Goal: Information Seeking & Learning: Learn about a topic

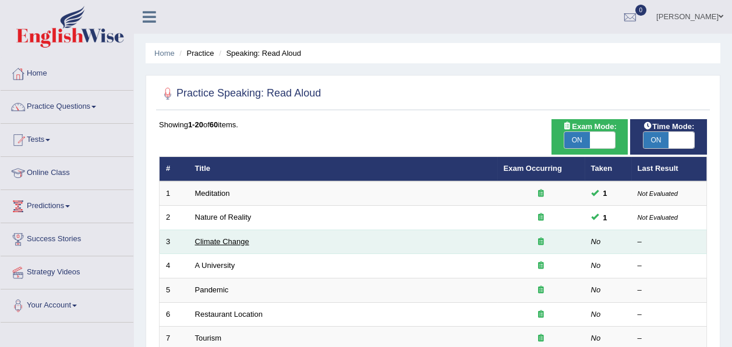
click at [204, 242] on link "Climate Change" at bounding box center [222, 241] width 54 height 9
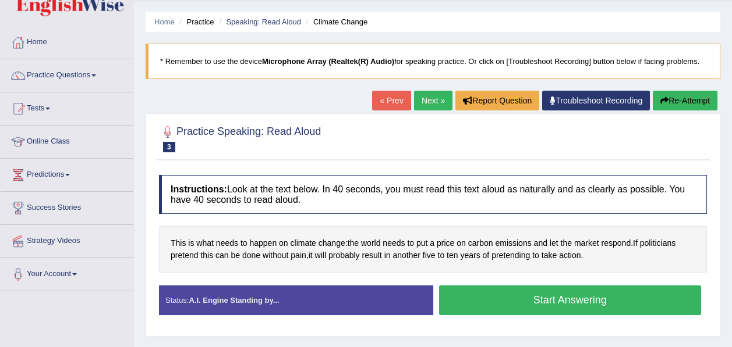
scroll to position [31, 0]
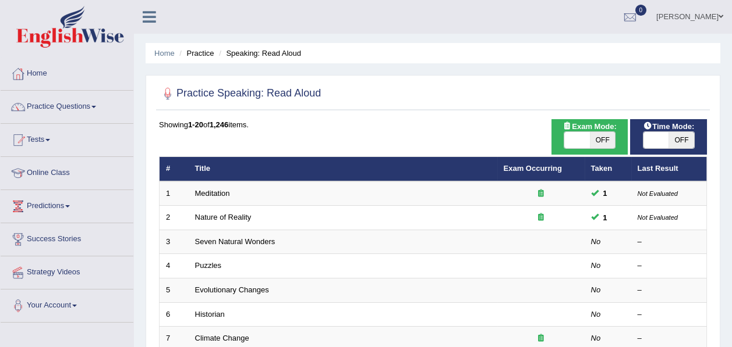
click at [595, 140] on span "OFF" at bounding box center [603, 140] width 26 height 16
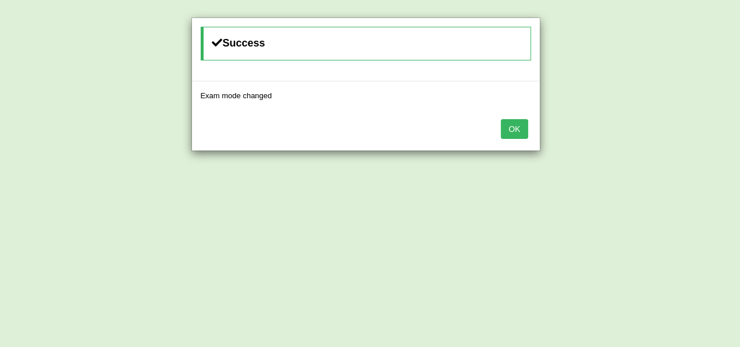
click at [525, 130] on button "OK" at bounding box center [514, 129] width 27 height 20
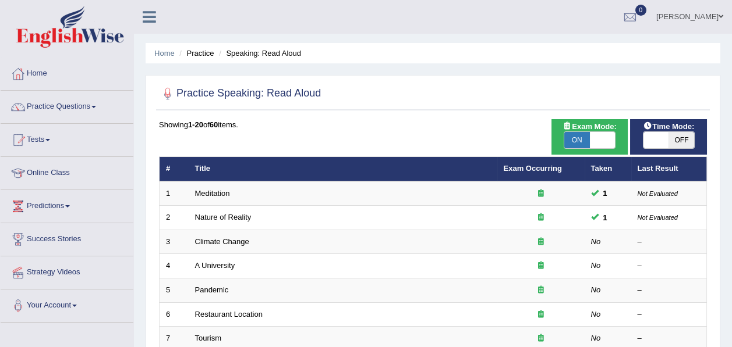
click at [673, 143] on span "OFF" at bounding box center [681, 140] width 26 height 16
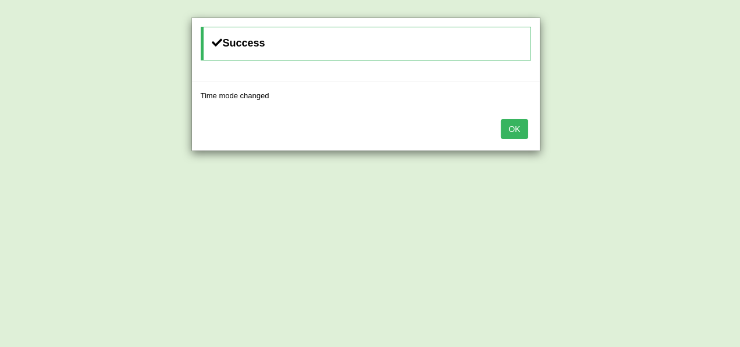
click at [518, 130] on button "OK" at bounding box center [514, 129] width 27 height 20
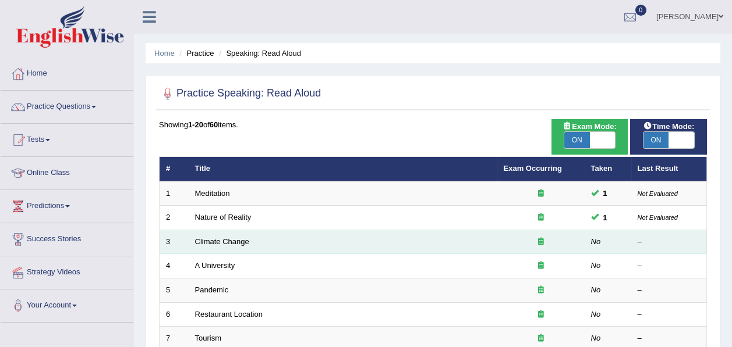
click at [526, 243] on div at bounding box center [540, 242] width 75 height 11
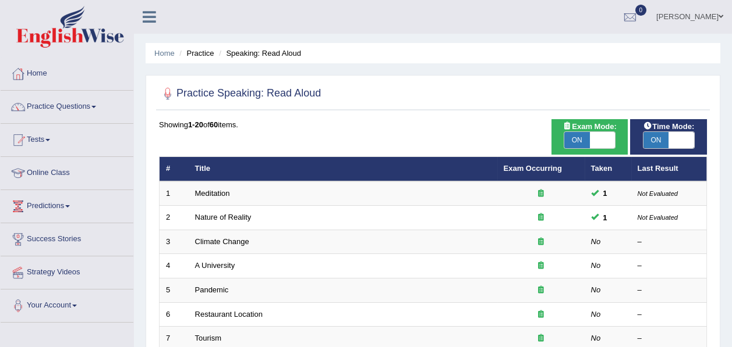
click at [657, 141] on span "ON" at bounding box center [656, 140] width 26 height 16
checkbox input "false"
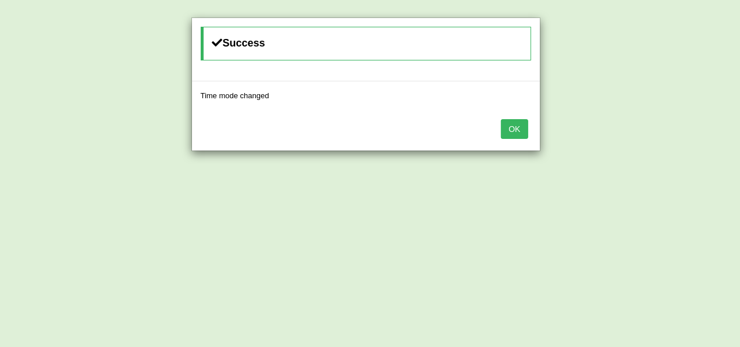
click at [511, 129] on button "OK" at bounding box center [514, 129] width 27 height 20
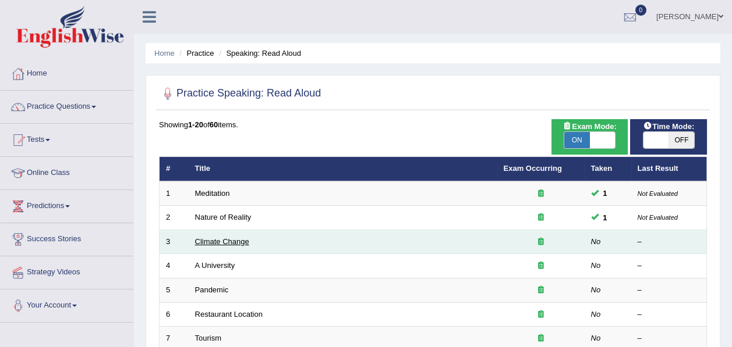
click at [235, 240] on link "Climate Change" at bounding box center [222, 241] width 54 height 9
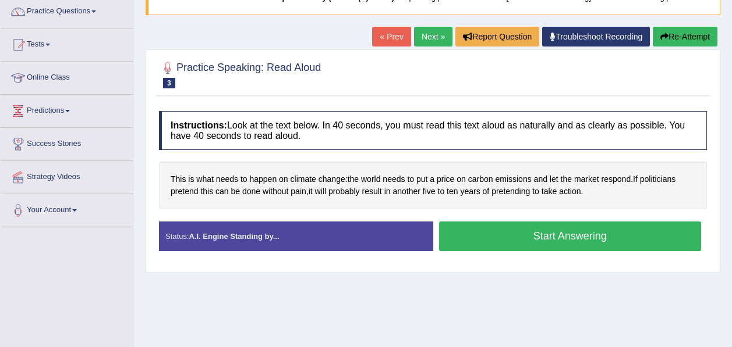
scroll to position [95, 0]
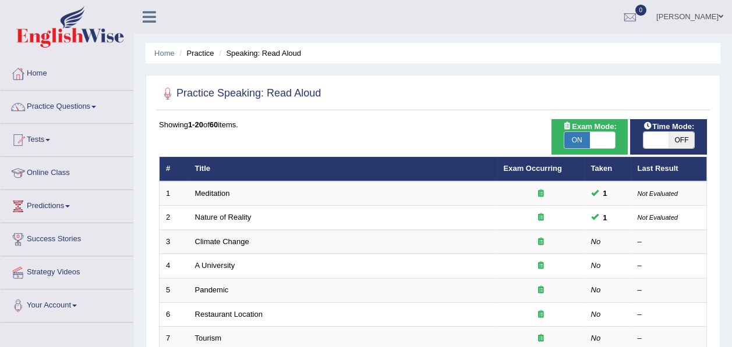
click at [682, 144] on span "OFF" at bounding box center [681, 140] width 26 height 16
checkbox input "true"
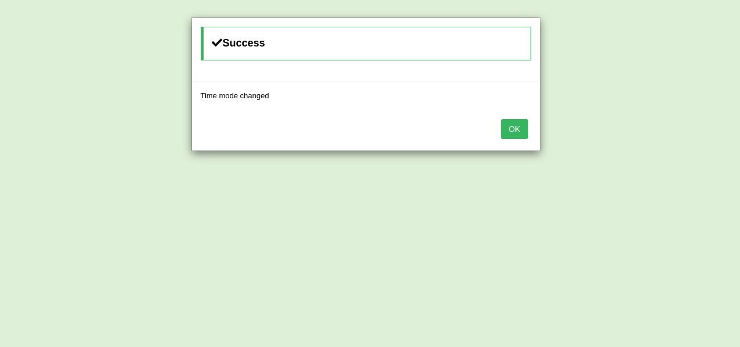
click at [520, 125] on button "OK" at bounding box center [514, 129] width 27 height 20
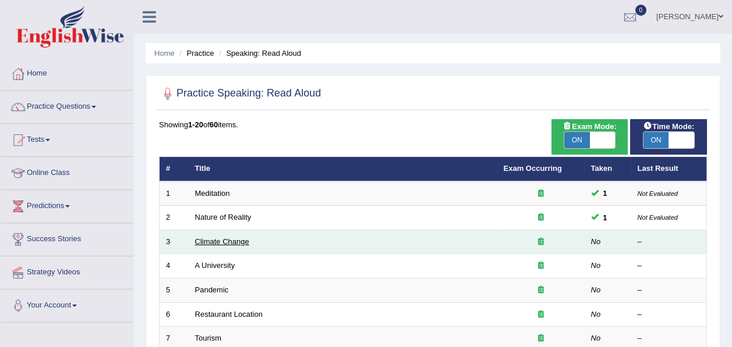
click at [242, 239] on link "Climate Change" at bounding box center [222, 241] width 54 height 9
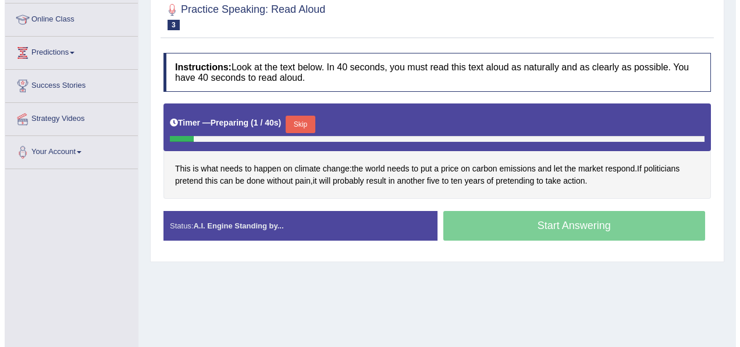
scroll to position [155, 0]
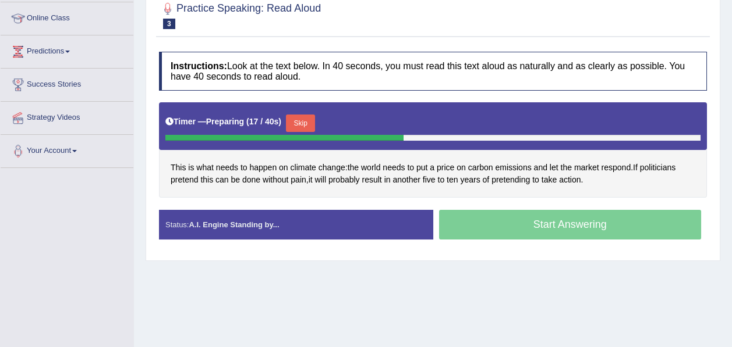
click at [304, 125] on button "Skip" at bounding box center [300, 123] width 29 height 17
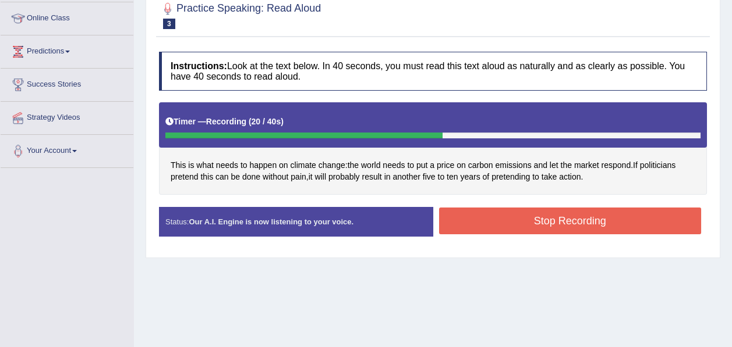
click at [490, 225] on button "Stop Recording" at bounding box center [570, 221] width 263 height 27
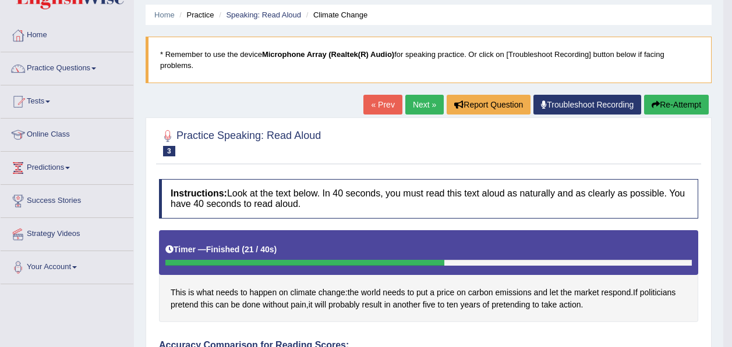
scroll to position [15, 0]
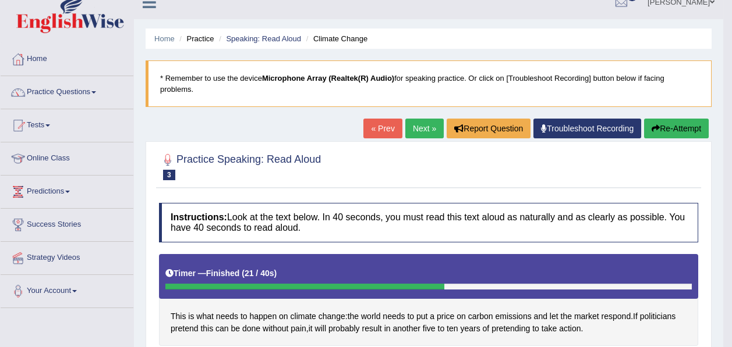
click at [423, 123] on link "Next »" at bounding box center [424, 129] width 38 height 20
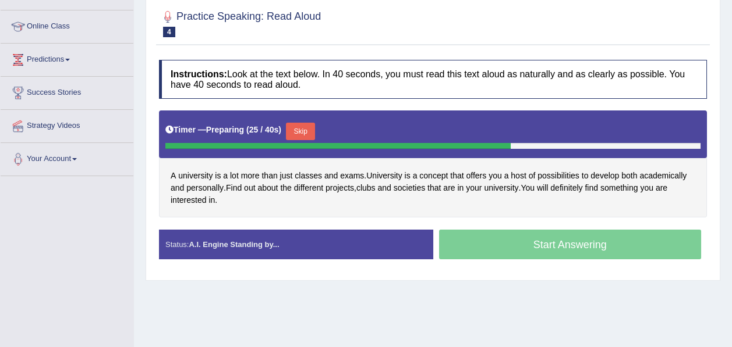
click at [310, 128] on button "Skip" at bounding box center [300, 131] width 29 height 17
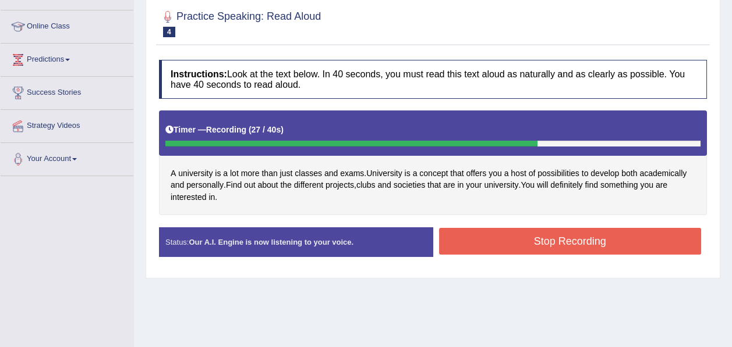
click at [501, 228] on button "Stop Recording" at bounding box center [570, 241] width 263 height 27
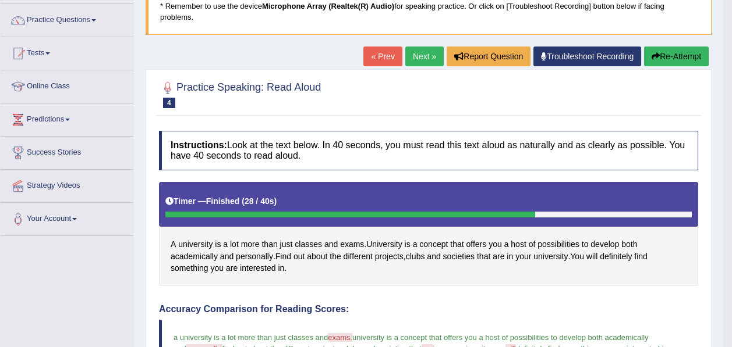
scroll to position [79, 0]
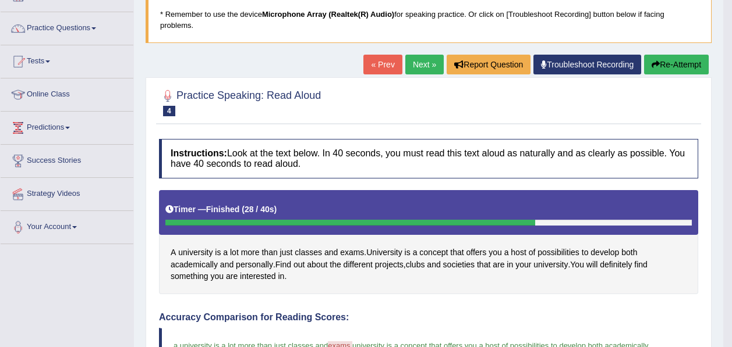
click at [424, 67] on link "Next »" at bounding box center [424, 65] width 38 height 20
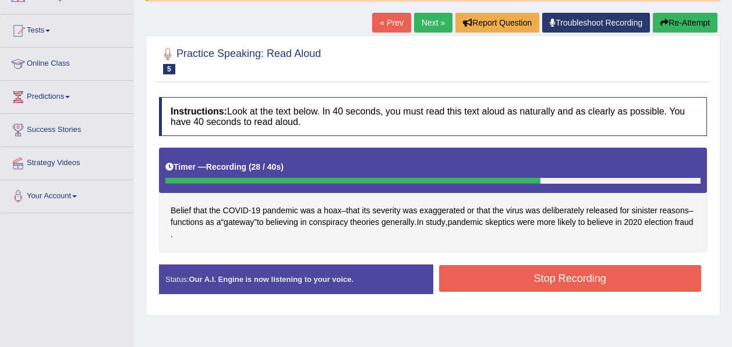
click at [510, 285] on button "Stop Recording" at bounding box center [570, 278] width 263 height 27
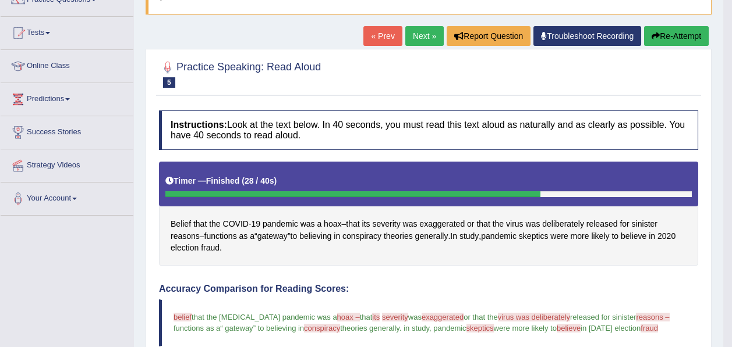
scroll to position [104, 0]
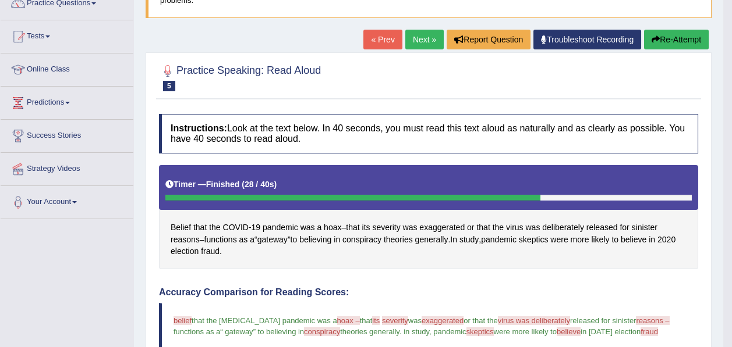
click at [570, 39] on link "Troubleshoot Recording" at bounding box center [587, 40] width 108 height 20
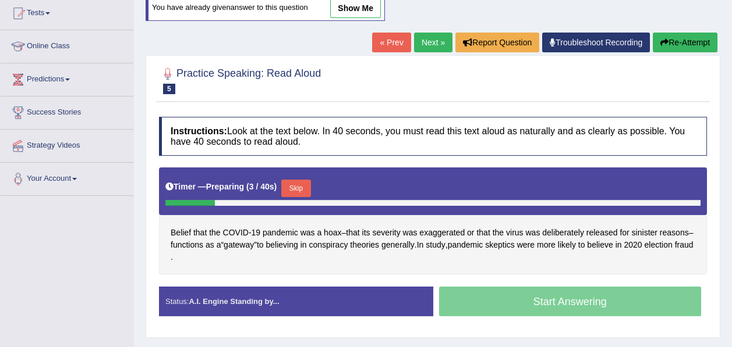
scroll to position [126, 0]
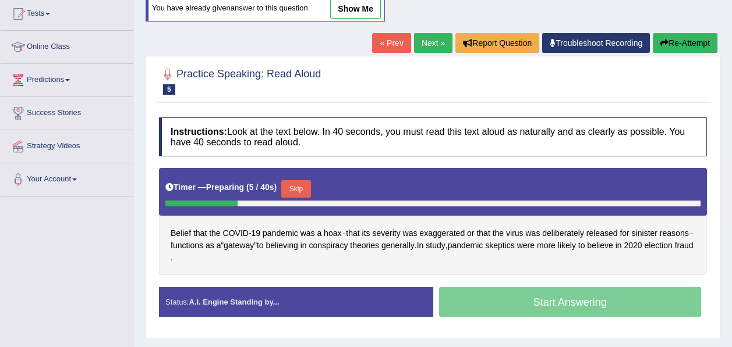
click at [421, 36] on link "Next »" at bounding box center [433, 43] width 38 height 20
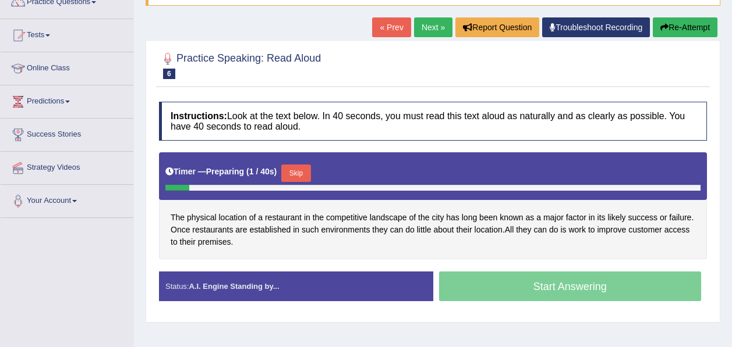
scroll to position [106, 0]
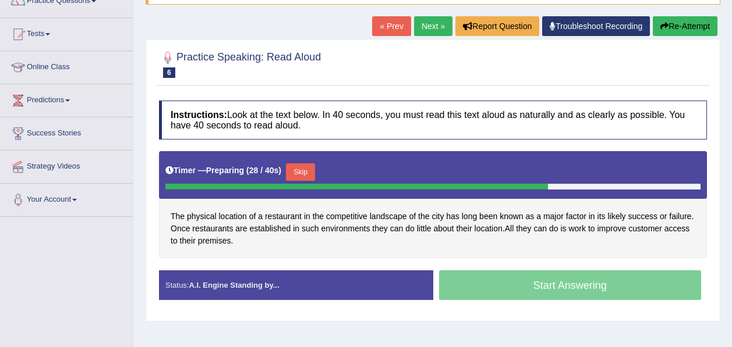
click at [541, 275] on div "Start Answering" at bounding box center [570, 287] width 274 height 33
click at [302, 171] on button "Skip" at bounding box center [300, 172] width 29 height 17
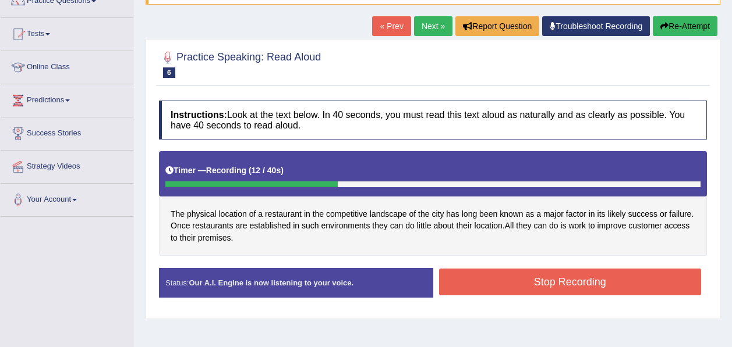
click at [484, 259] on div "Instructions: Look at the text below. In 40 seconds, you must read this text al…" at bounding box center [433, 204] width 554 height 218
click at [673, 28] on button "Re-Attempt" at bounding box center [684, 26] width 65 height 20
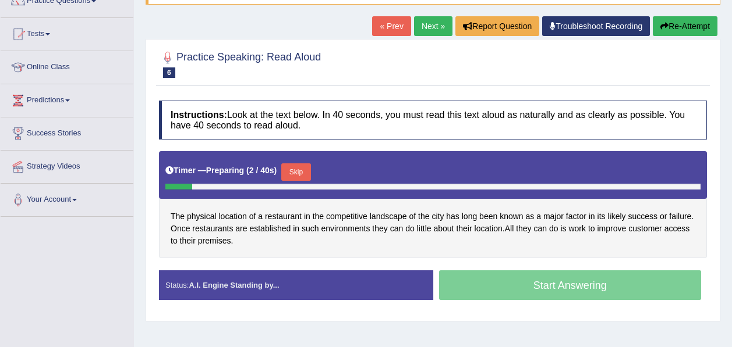
click at [295, 166] on button "Skip" at bounding box center [295, 172] width 29 height 17
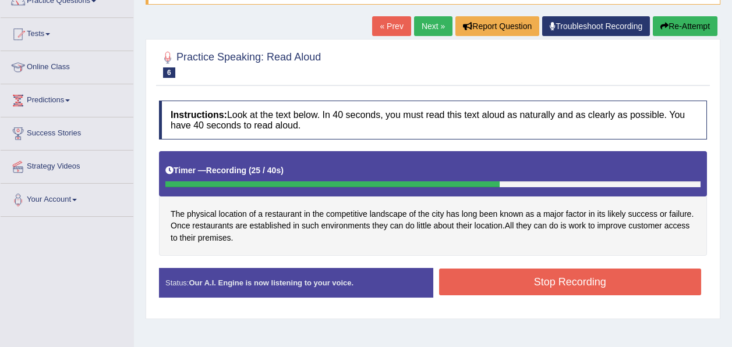
click at [495, 273] on button "Stop Recording" at bounding box center [570, 282] width 263 height 27
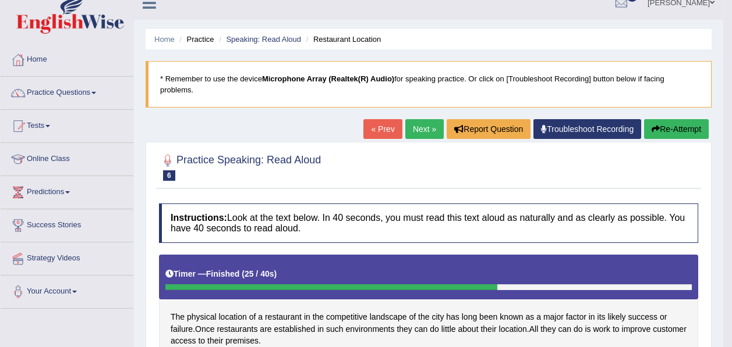
scroll to position [15, 0]
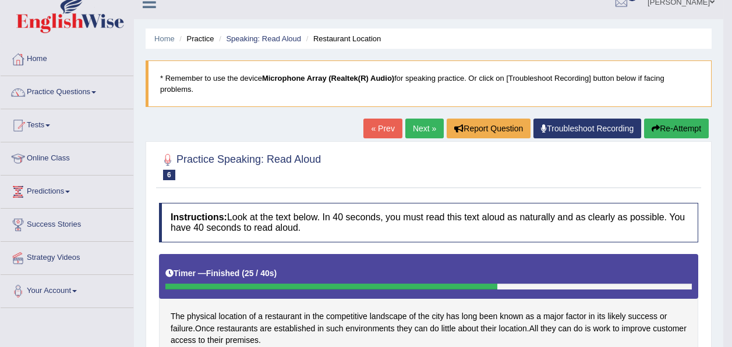
click at [421, 121] on link "Next »" at bounding box center [424, 129] width 38 height 20
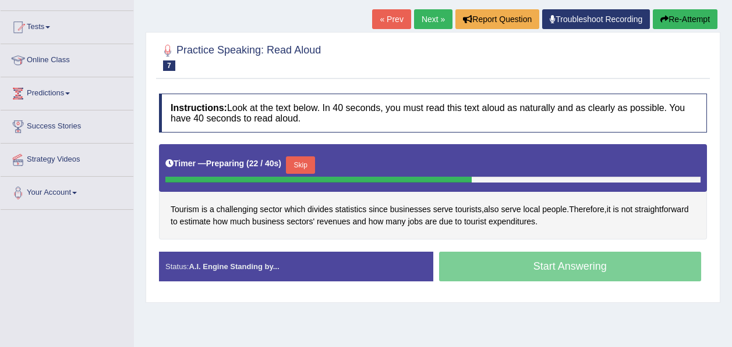
click at [306, 162] on button "Skip" at bounding box center [300, 165] width 29 height 17
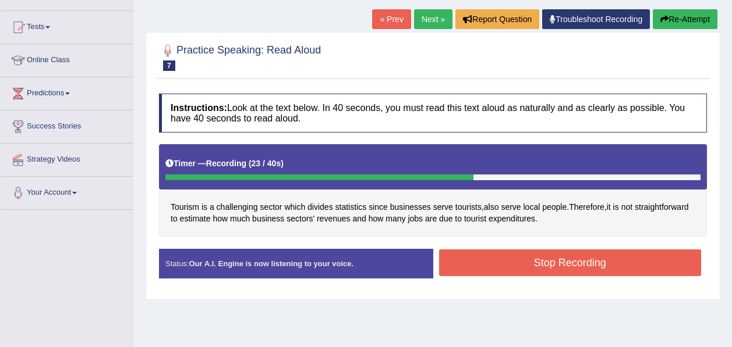
click at [486, 260] on button "Stop Recording" at bounding box center [570, 263] width 263 height 27
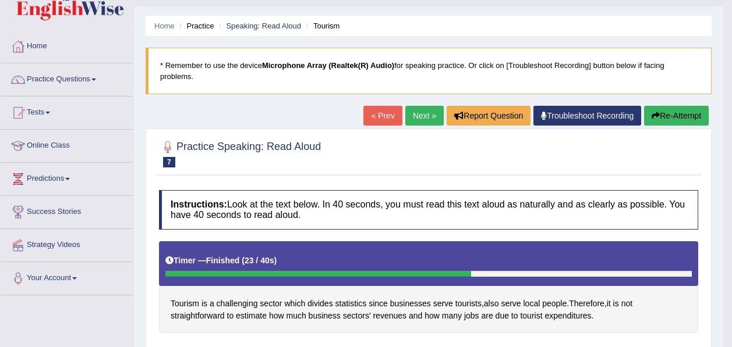
scroll to position [25, 0]
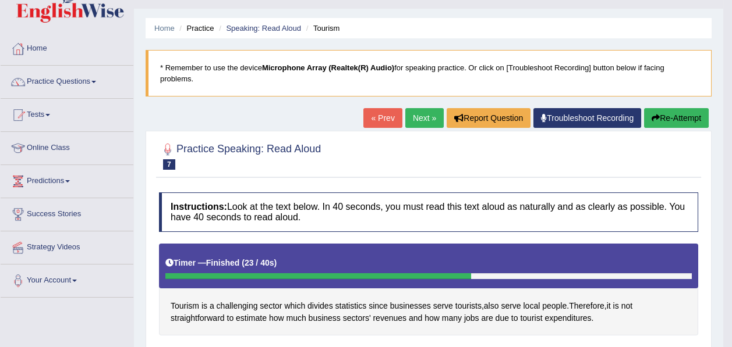
click at [421, 112] on link "Next »" at bounding box center [424, 118] width 38 height 20
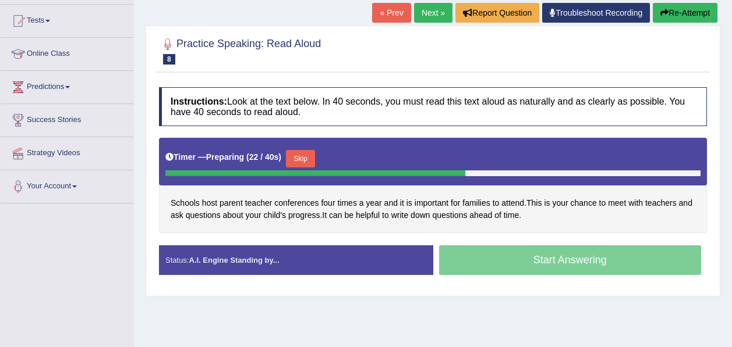
click at [310, 154] on button "Skip" at bounding box center [300, 158] width 29 height 17
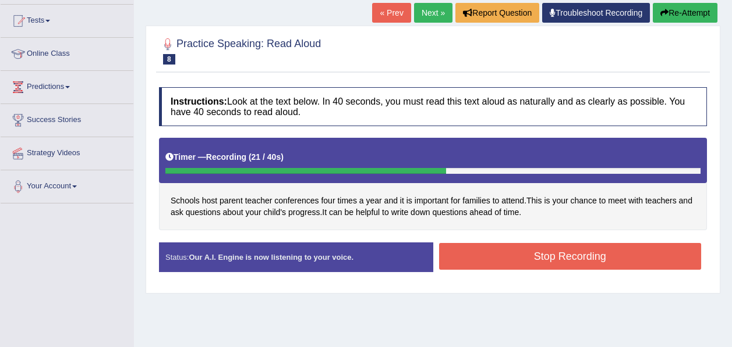
click at [488, 257] on button "Stop Recording" at bounding box center [570, 256] width 263 height 27
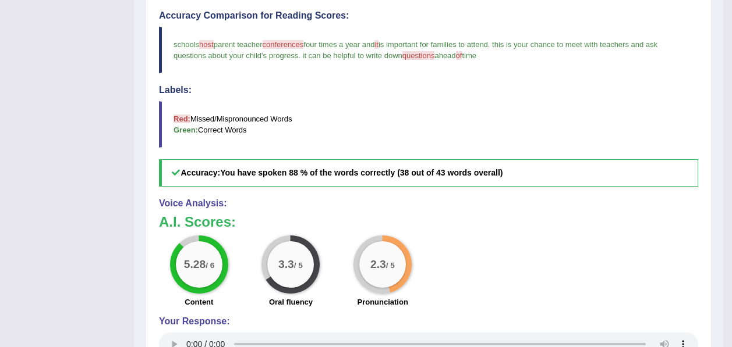
scroll to position [368, 0]
click at [342, 187] on div "Instructions: Look at the text below. In 40 seconds, you must read this text al…" at bounding box center [428, 123] width 545 height 561
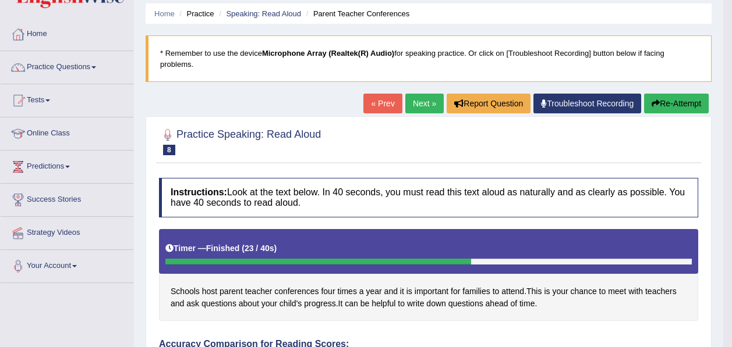
scroll to position [38, 0]
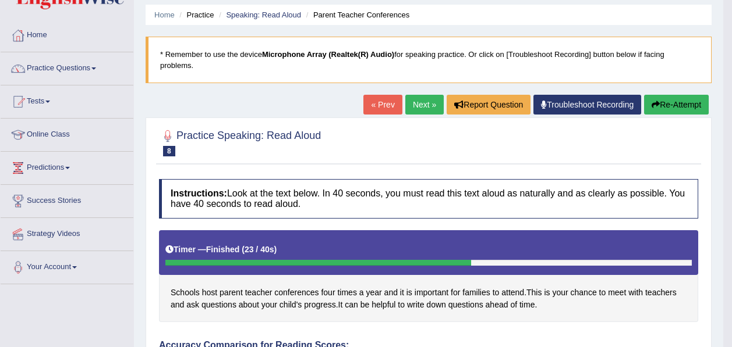
click at [416, 99] on link "Next »" at bounding box center [424, 105] width 38 height 20
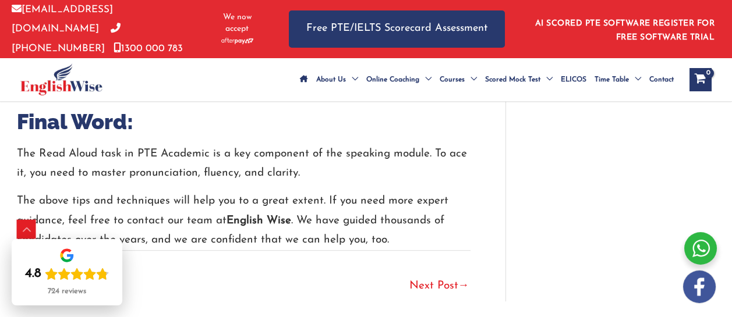
scroll to position [2564, 0]
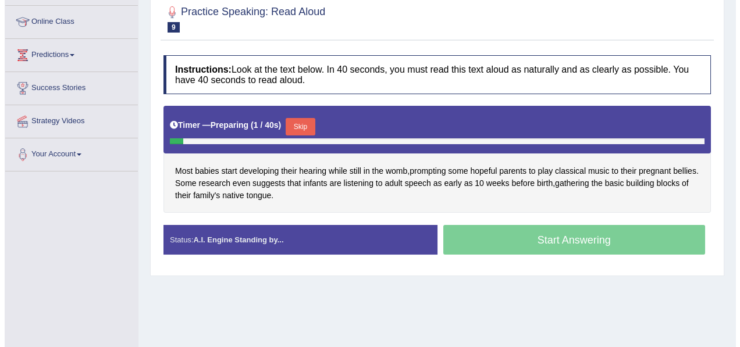
scroll to position [151, 0]
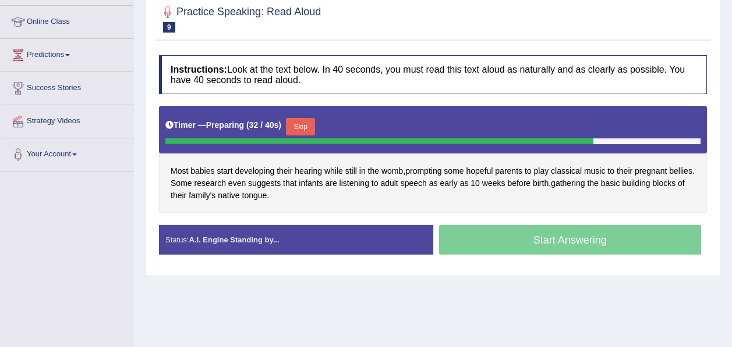
click at [302, 123] on button "Skip" at bounding box center [300, 126] width 29 height 17
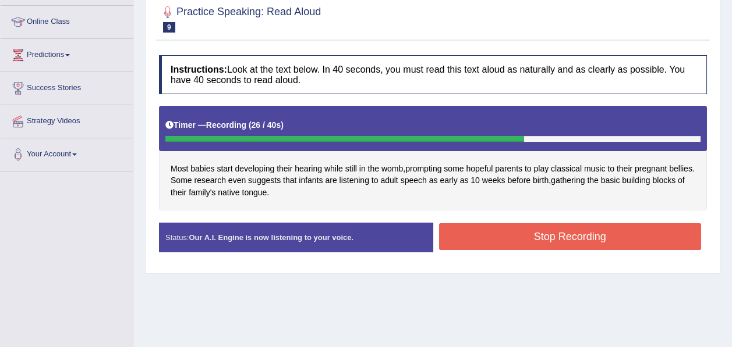
click at [474, 229] on button "Stop Recording" at bounding box center [570, 237] width 263 height 27
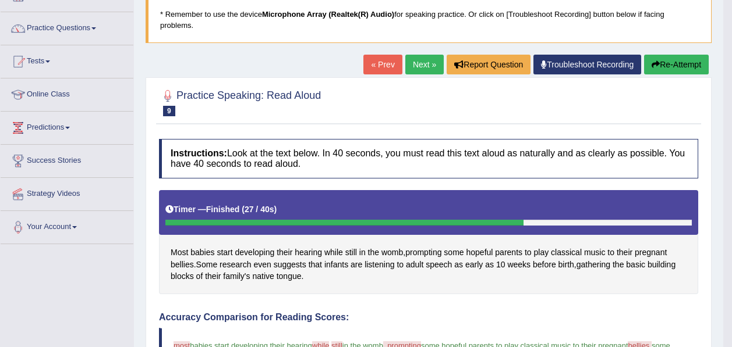
scroll to position [48, 0]
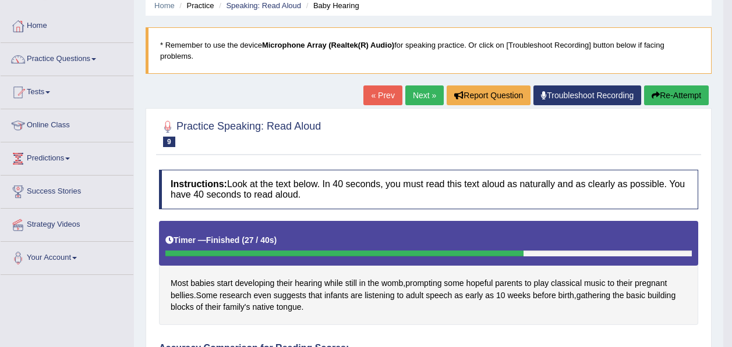
click at [421, 94] on link "Next »" at bounding box center [424, 96] width 38 height 20
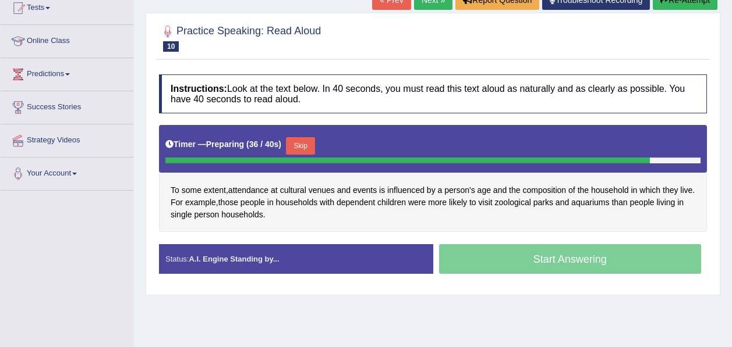
click at [296, 143] on button "Skip" at bounding box center [300, 145] width 29 height 17
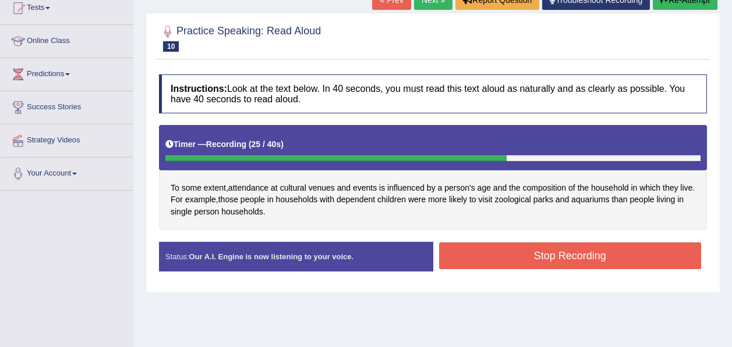
click at [524, 267] on button "Stop Recording" at bounding box center [570, 256] width 263 height 27
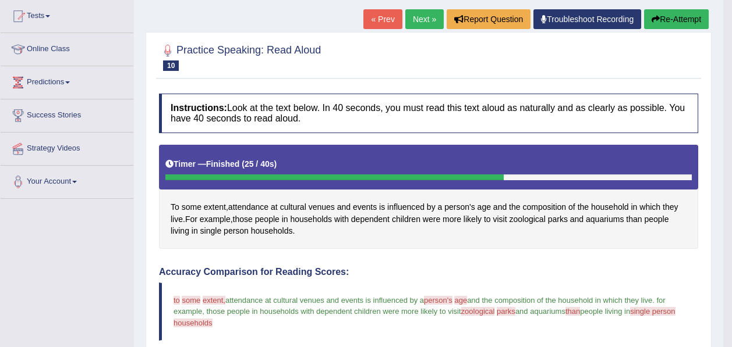
scroll to position [122, 0]
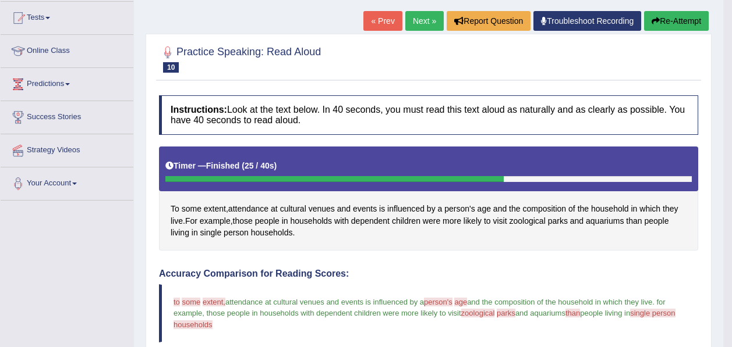
click at [424, 16] on link "Next »" at bounding box center [424, 21] width 38 height 20
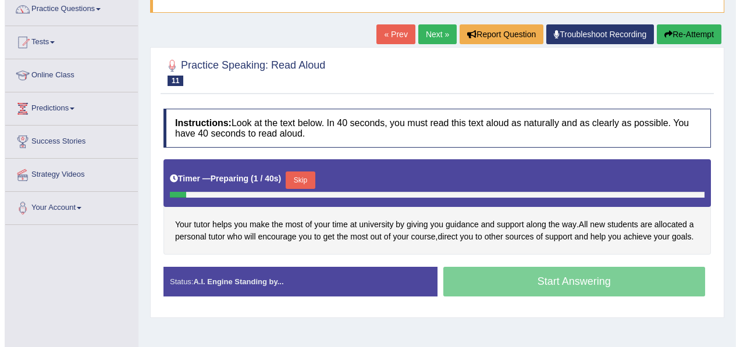
scroll to position [136, 0]
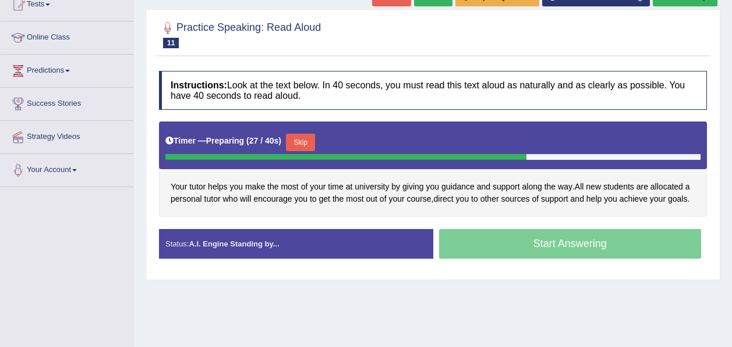
click at [309, 142] on button "Skip" at bounding box center [300, 142] width 29 height 17
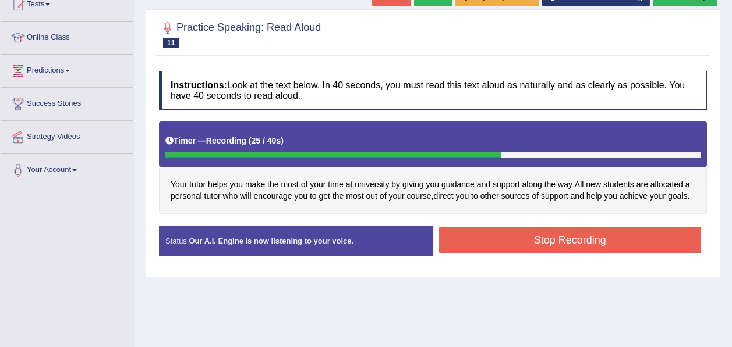
click at [470, 233] on button "Stop Recording" at bounding box center [570, 240] width 263 height 27
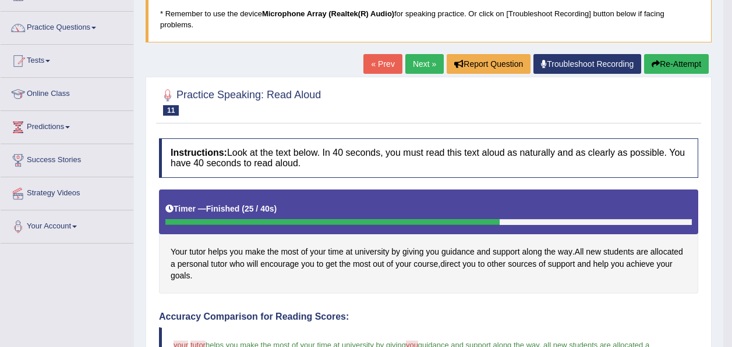
scroll to position [70, 0]
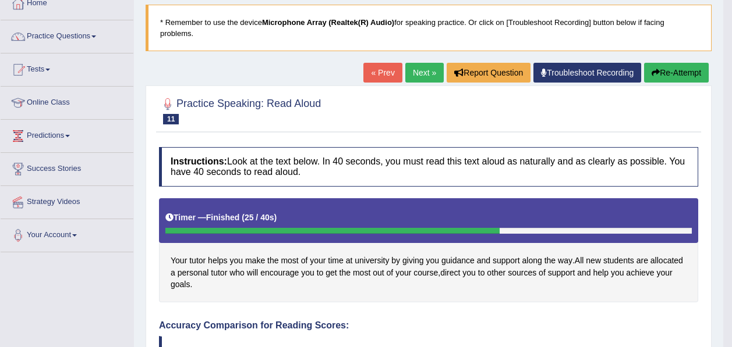
click at [421, 73] on link "Next »" at bounding box center [424, 73] width 38 height 20
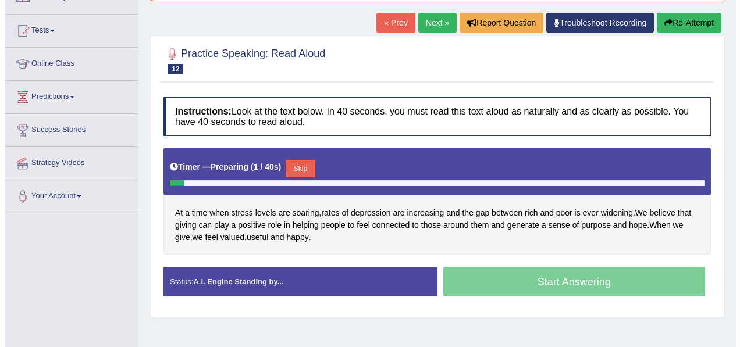
scroll to position [111, 0]
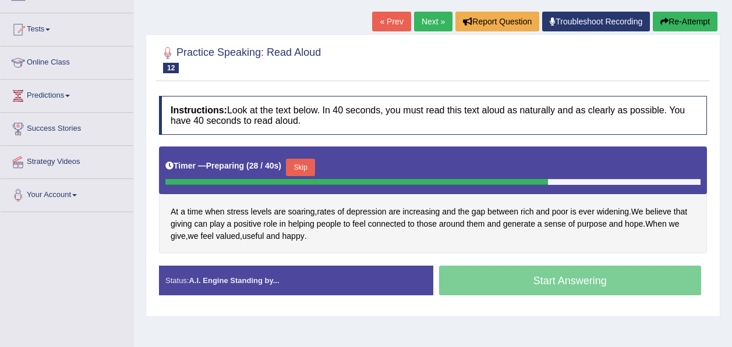
click at [300, 159] on button "Skip" at bounding box center [300, 167] width 29 height 17
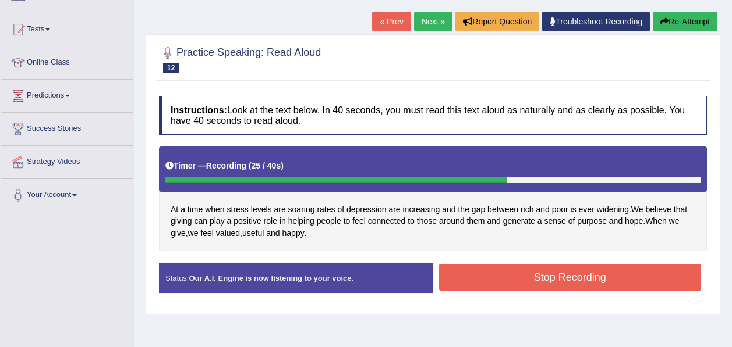
click at [464, 277] on button "Stop Recording" at bounding box center [570, 277] width 263 height 27
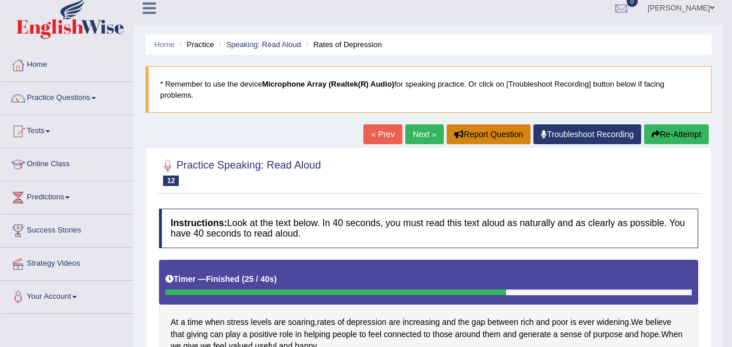
scroll to position [0, 0]
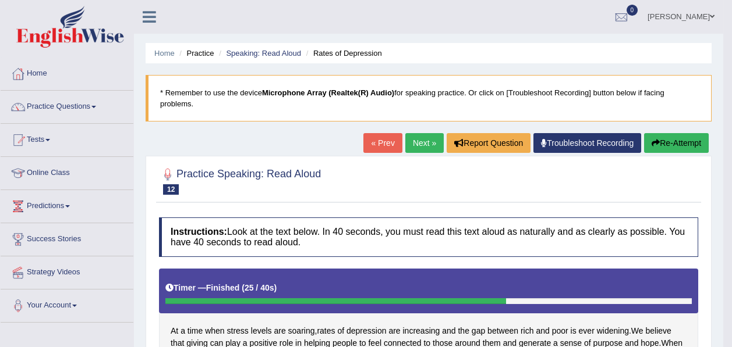
click at [429, 139] on link "Next »" at bounding box center [424, 143] width 38 height 20
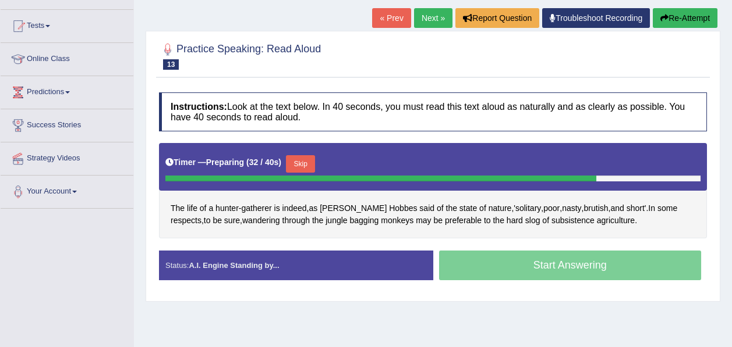
click at [307, 158] on button "Skip" at bounding box center [300, 163] width 29 height 17
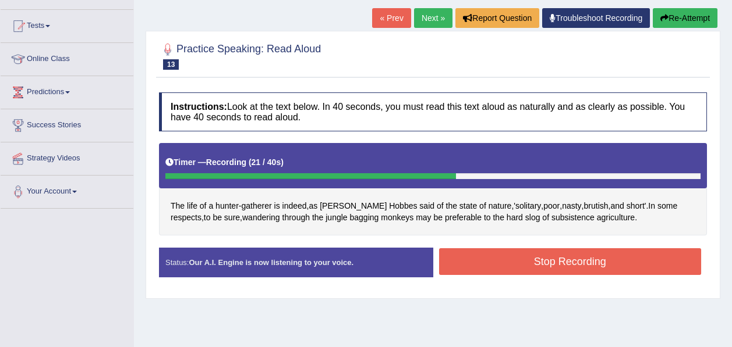
click at [477, 256] on button "Stop Recording" at bounding box center [570, 262] width 263 height 27
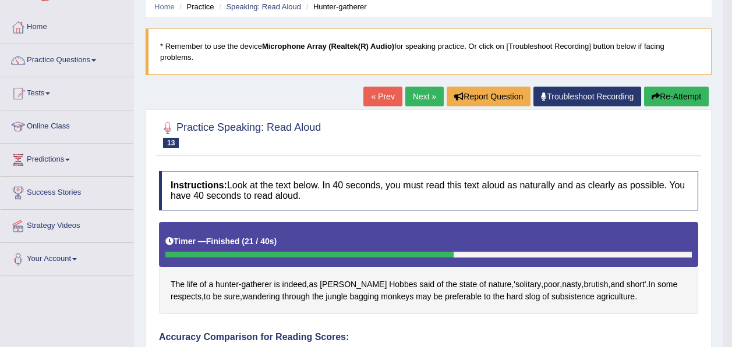
scroll to position [45, 0]
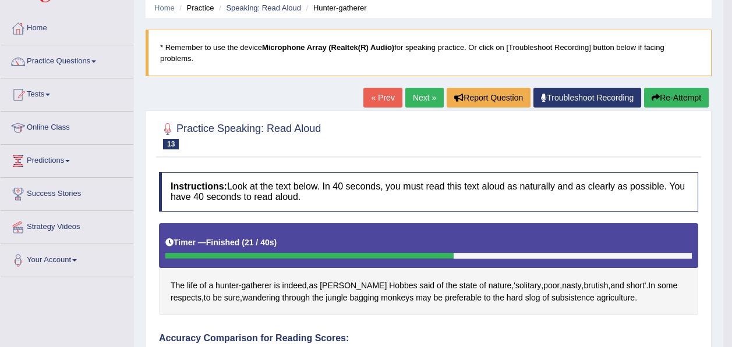
click at [420, 98] on link "Next »" at bounding box center [424, 98] width 38 height 20
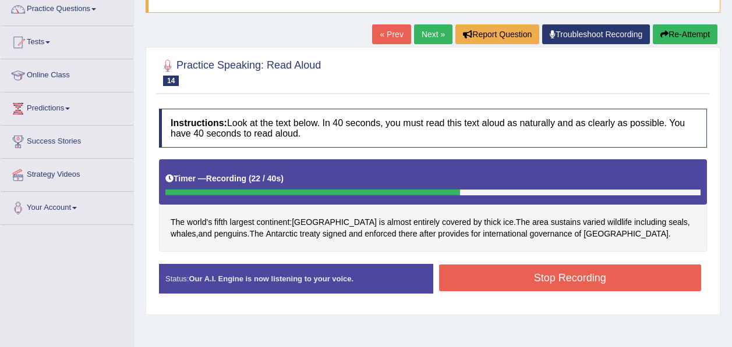
click at [496, 280] on button "Stop Recording" at bounding box center [570, 278] width 263 height 27
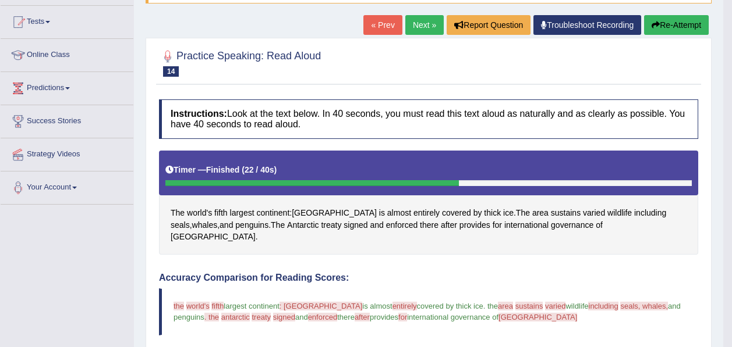
scroll to position [104, 0]
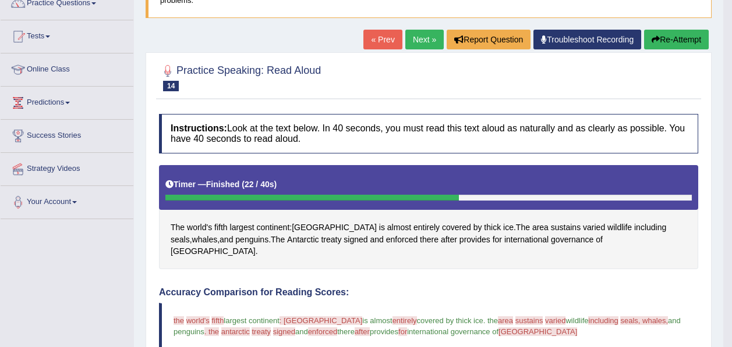
click at [424, 36] on link "Next »" at bounding box center [424, 40] width 38 height 20
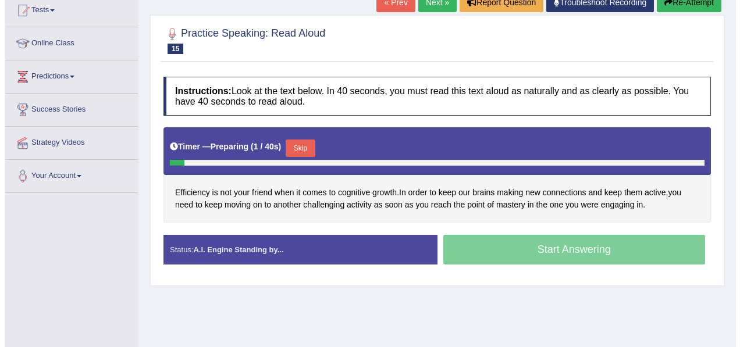
scroll to position [131, 0]
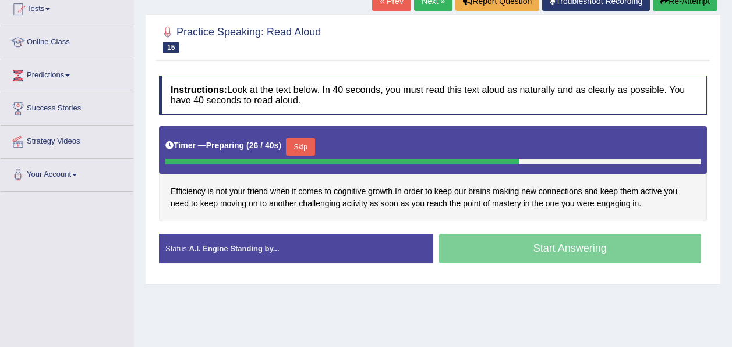
click at [304, 151] on button "Skip" at bounding box center [300, 147] width 29 height 17
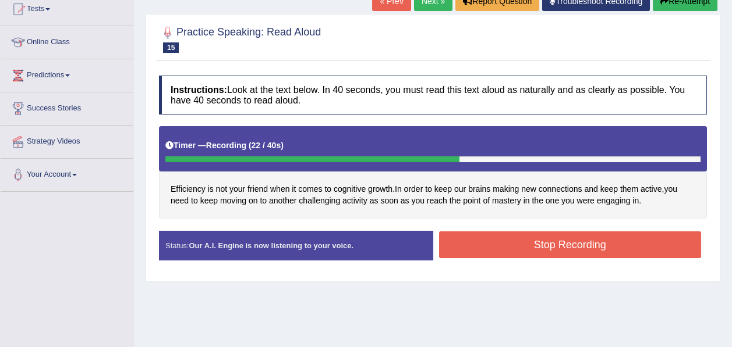
click at [460, 232] on button "Stop Recording" at bounding box center [570, 245] width 263 height 27
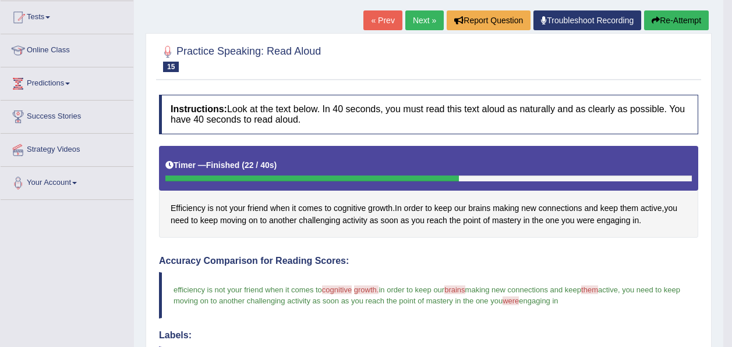
scroll to position [119, 0]
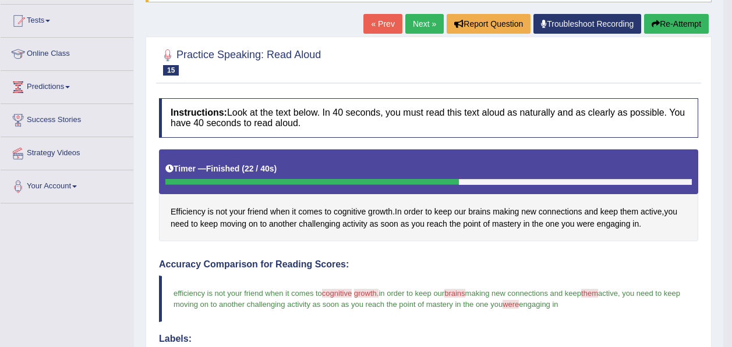
click at [413, 26] on link "Next »" at bounding box center [424, 24] width 38 height 20
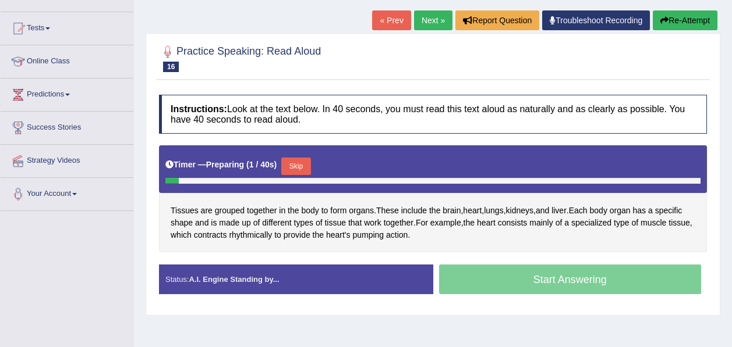
scroll to position [112, 0]
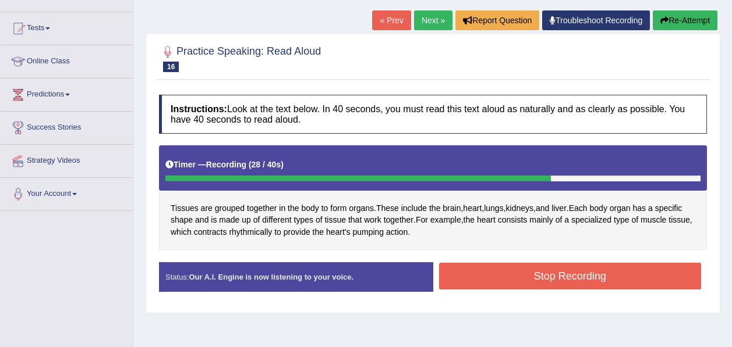
click at [479, 273] on button "Stop Recording" at bounding box center [570, 276] width 263 height 27
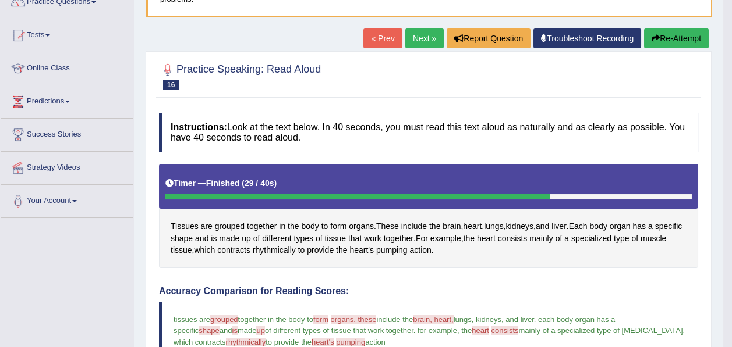
scroll to position [77, 0]
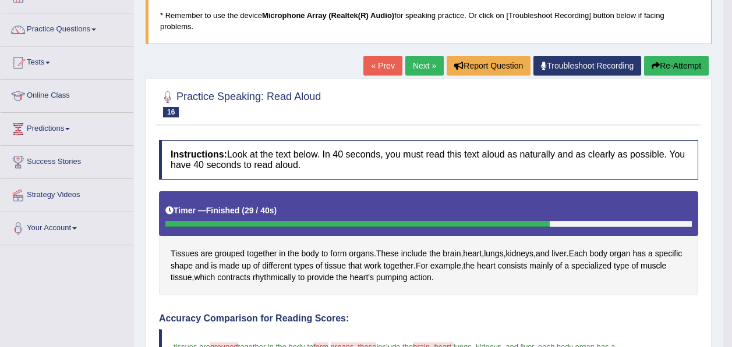
click at [431, 68] on link "Next »" at bounding box center [424, 66] width 38 height 20
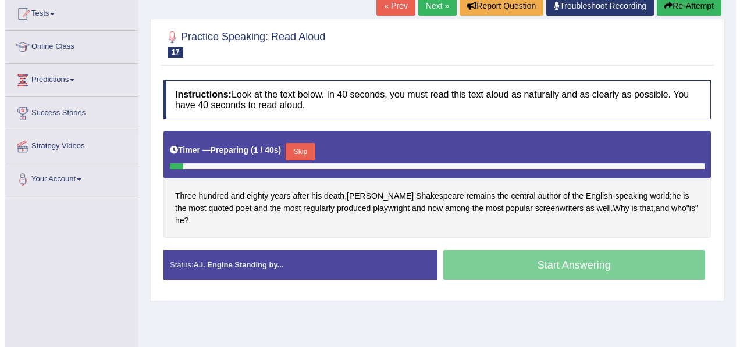
scroll to position [136, 0]
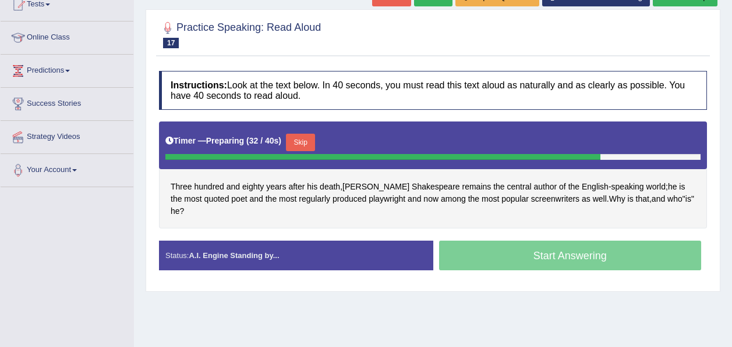
click at [307, 146] on button "Skip" at bounding box center [300, 142] width 29 height 17
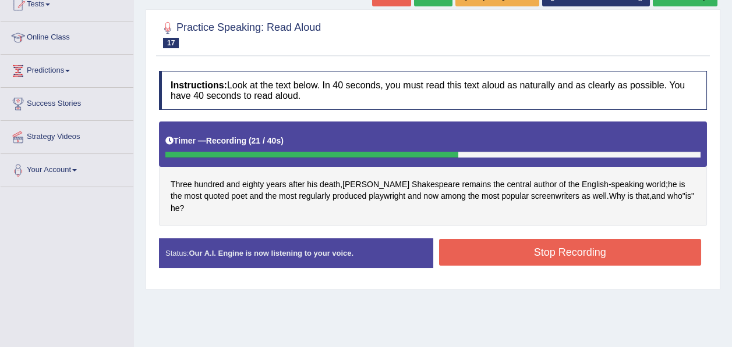
click at [460, 239] on button "Stop Recording" at bounding box center [570, 252] width 263 height 27
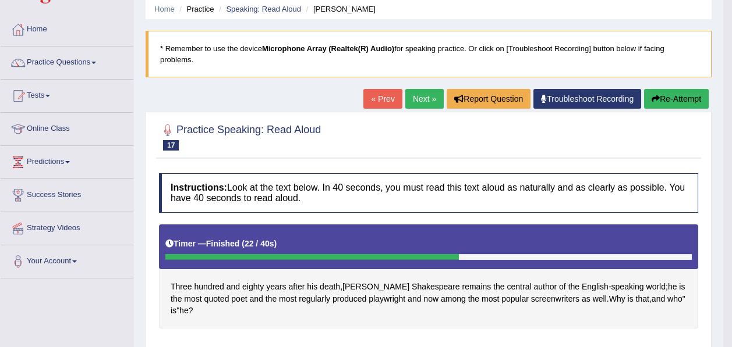
scroll to position [43, 0]
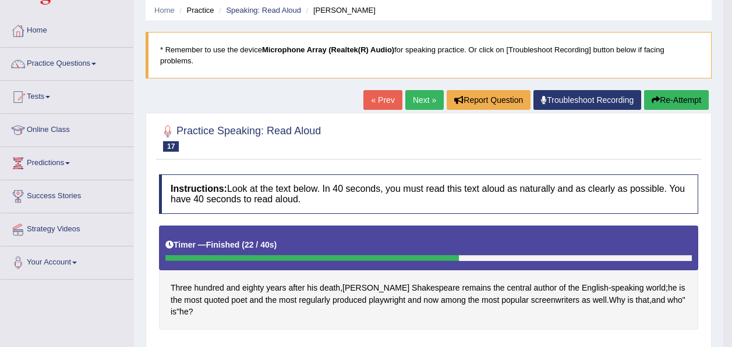
click at [429, 102] on link "Next »" at bounding box center [424, 100] width 38 height 20
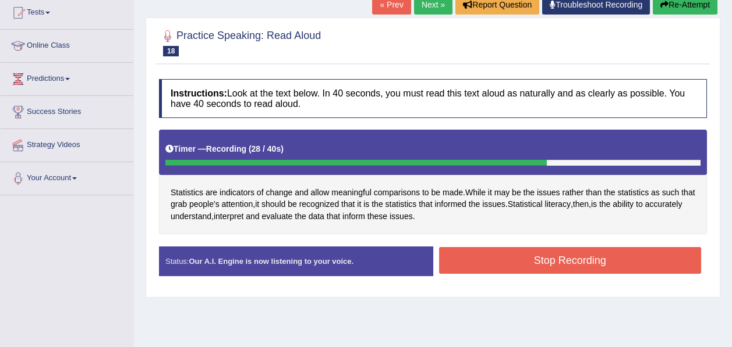
click at [545, 256] on button "Stop Recording" at bounding box center [570, 260] width 263 height 27
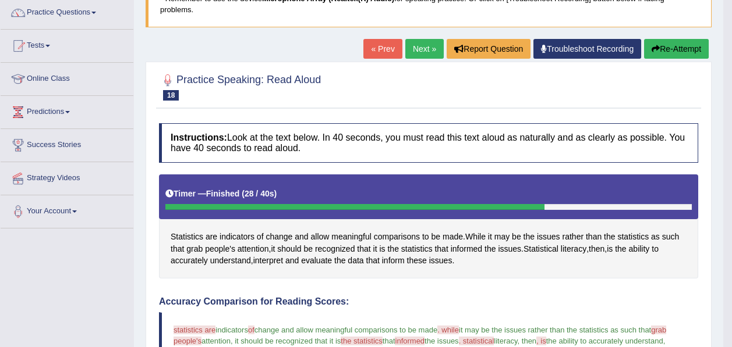
scroll to position [94, 0]
click at [421, 51] on link "Next »" at bounding box center [424, 49] width 38 height 20
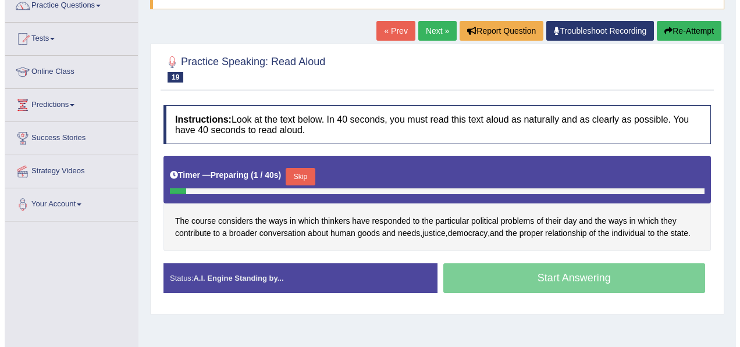
scroll to position [102, 0]
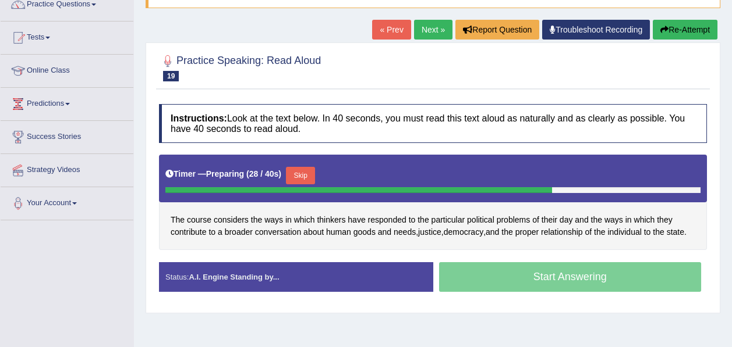
click at [304, 178] on button "Skip" at bounding box center [300, 175] width 29 height 17
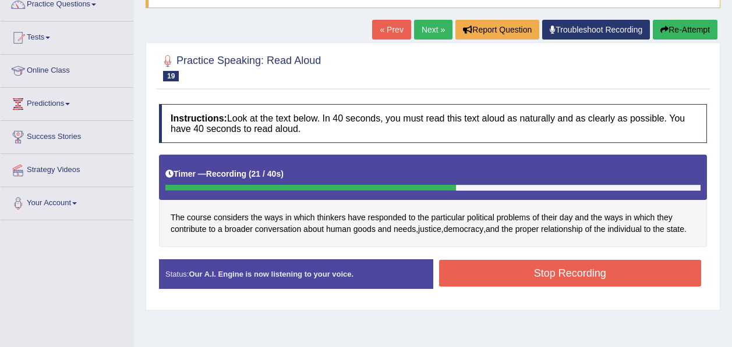
click at [528, 272] on button "Stop Recording" at bounding box center [570, 273] width 263 height 27
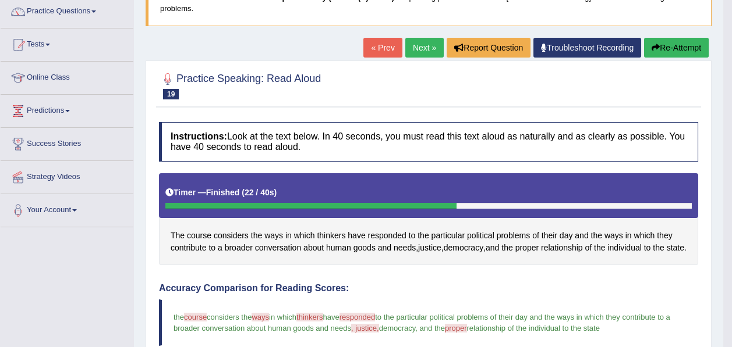
scroll to position [93, 0]
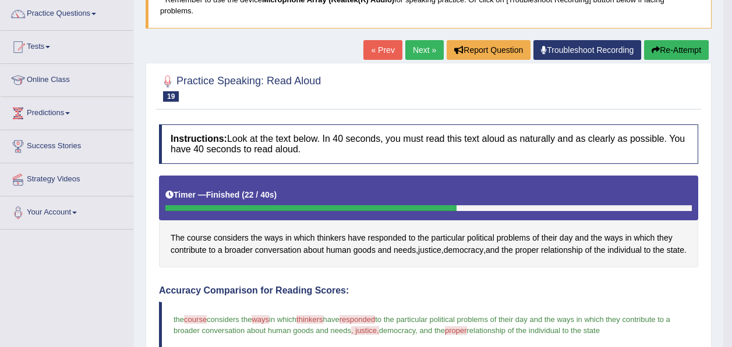
click at [430, 51] on link "Next »" at bounding box center [424, 50] width 38 height 20
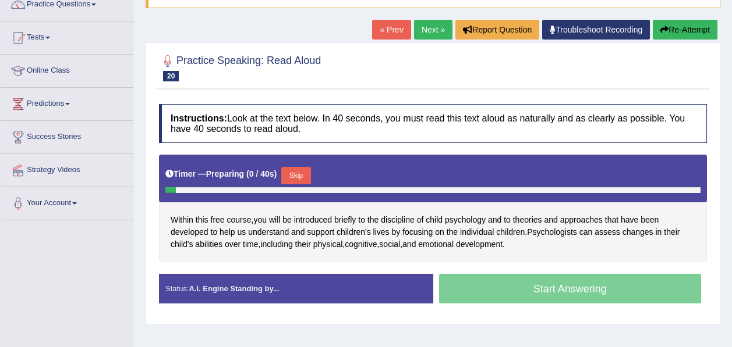
scroll to position [104, 0]
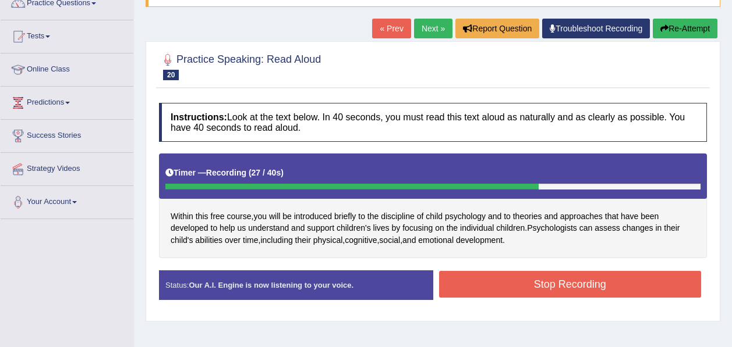
click at [537, 284] on button "Stop Recording" at bounding box center [570, 284] width 263 height 27
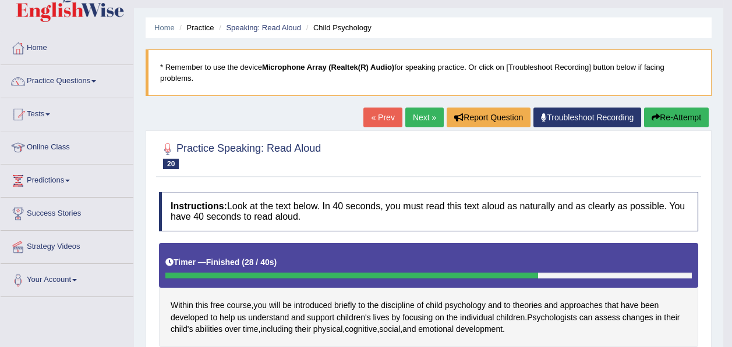
scroll to position [0, 0]
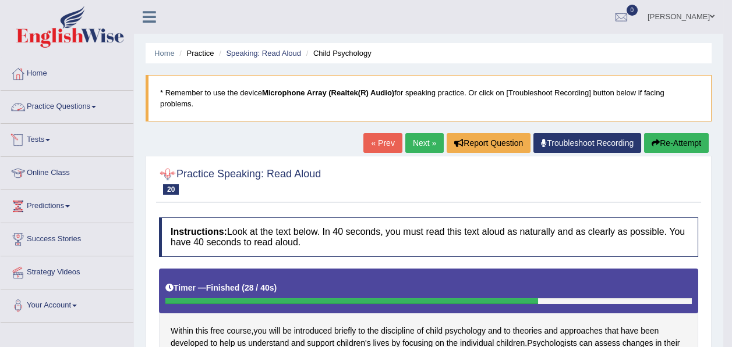
click at [97, 112] on link "Practice Questions" at bounding box center [67, 105] width 133 height 29
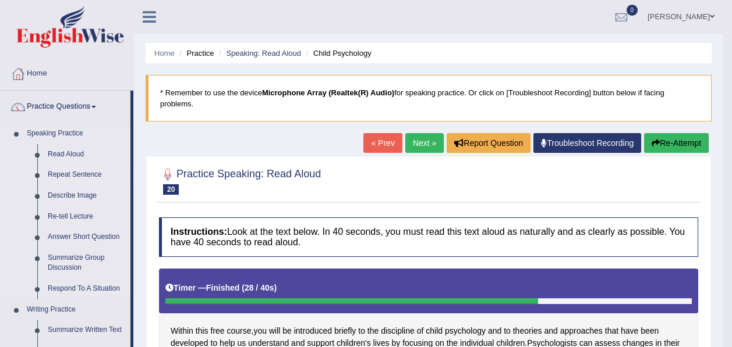
click at [87, 177] on link "Repeat Sentence" at bounding box center [86, 175] width 88 height 21
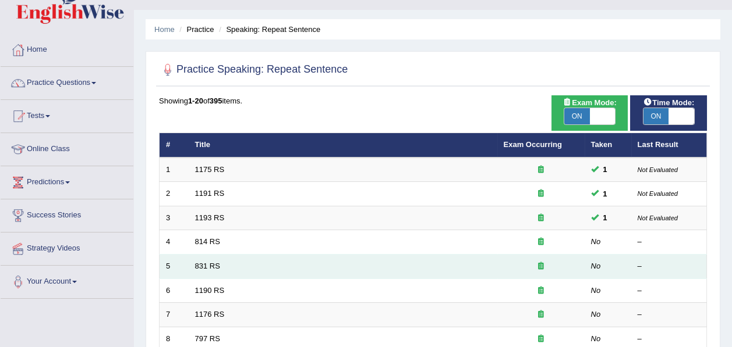
scroll to position [30, 0]
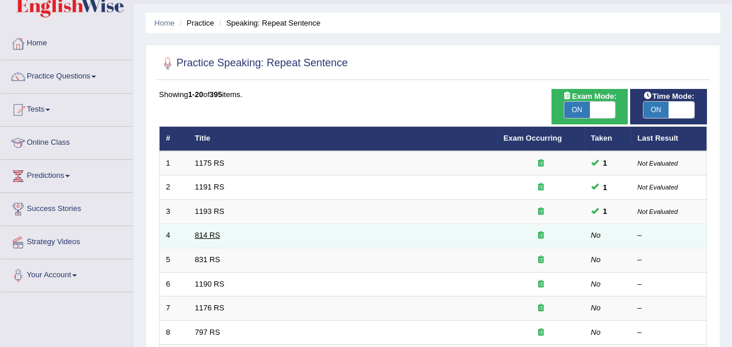
click at [203, 235] on link "814 RS" at bounding box center [207, 235] width 25 height 9
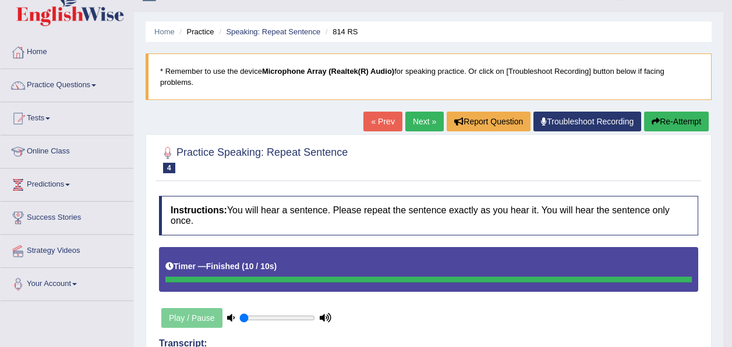
scroll to position [22, 0]
click at [420, 122] on link "Next »" at bounding box center [424, 122] width 38 height 20
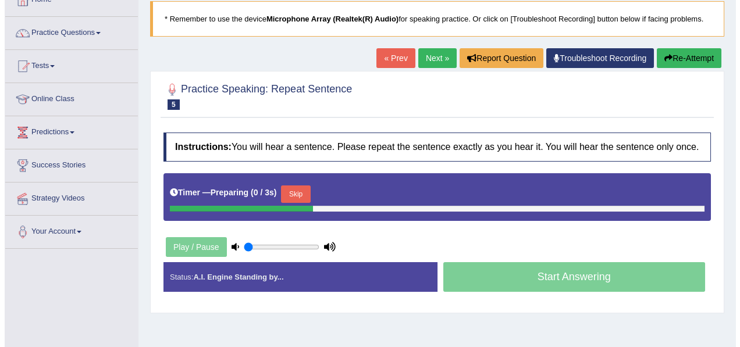
scroll to position [75, 0]
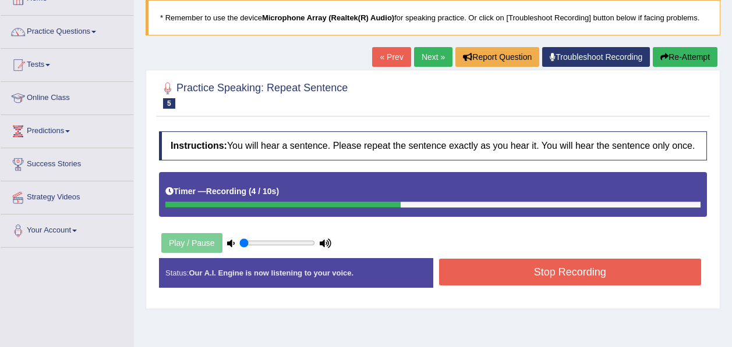
click at [501, 269] on button "Stop Recording" at bounding box center [570, 272] width 263 height 27
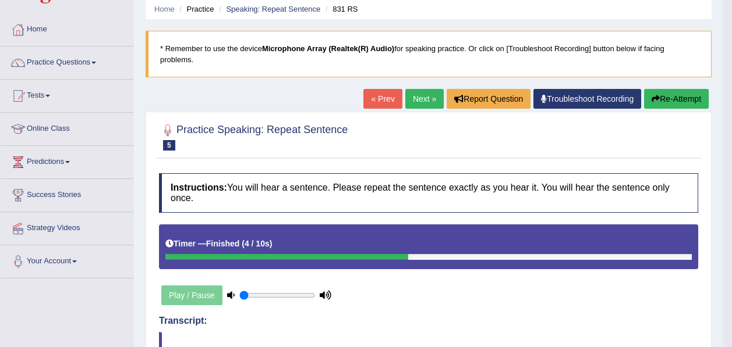
scroll to position [44, 0]
click at [416, 95] on link "Next »" at bounding box center [424, 99] width 38 height 20
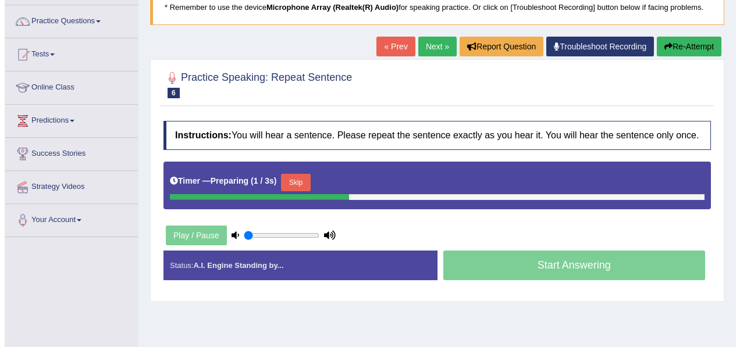
scroll to position [90, 0]
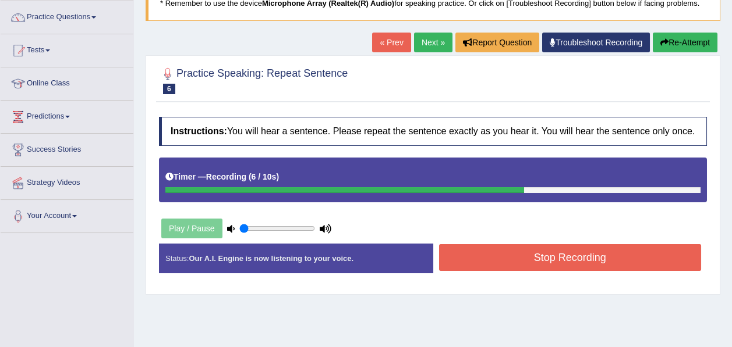
click at [482, 251] on button "Stop Recording" at bounding box center [570, 257] width 263 height 27
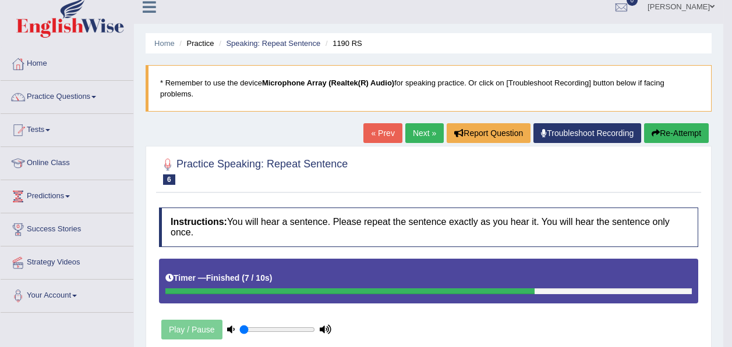
scroll to position [4, 0]
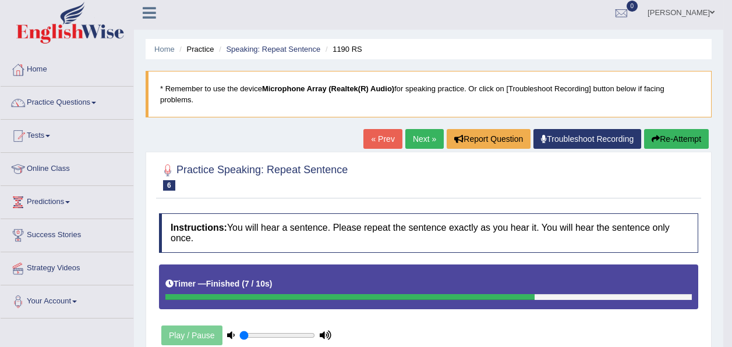
click at [418, 143] on link "Next »" at bounding box center [424, 139] width 38 height 20
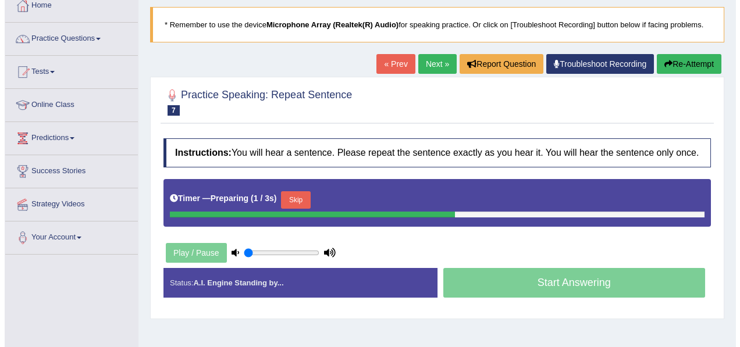
scroll to position [76, 0]
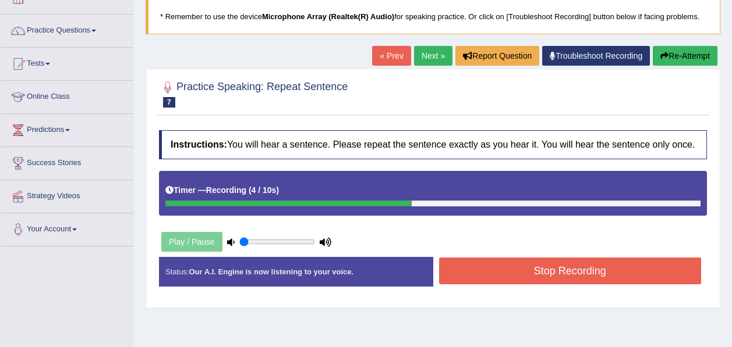
click at [465, 267] on button "Stop Recording" at bounding box center [570, 271] width 263 height 27
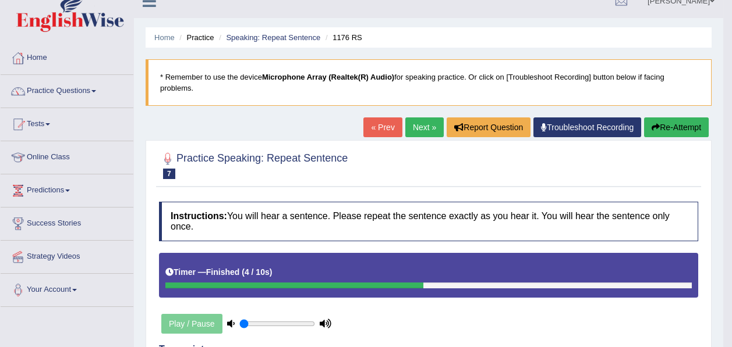
scroll to position [0, 0]
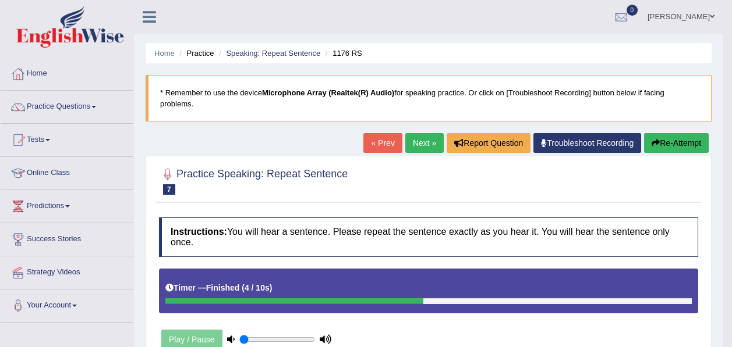
click at [417, 139] on link "Next »" at bounding box center [424, 143] width 38 height 20
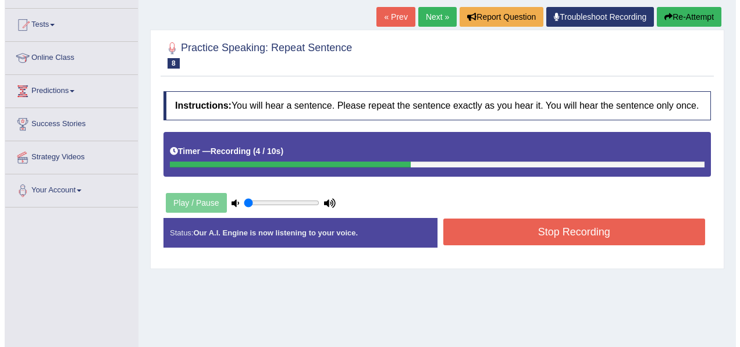
scroll to position [116, 0]
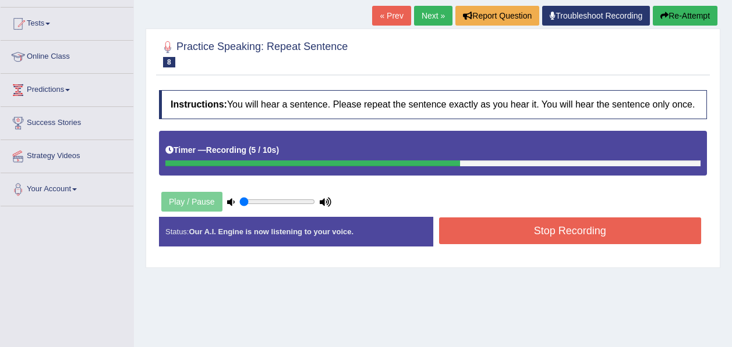
click at [474, 222] on button "Stop Recording" at bounding box center [570, 231] width 263 height 27
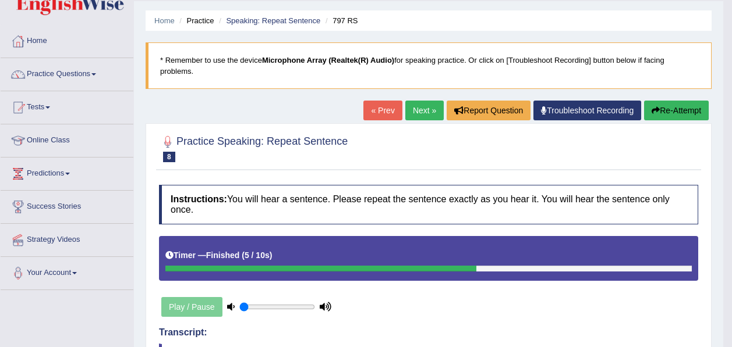
scroll to position [29, 0]
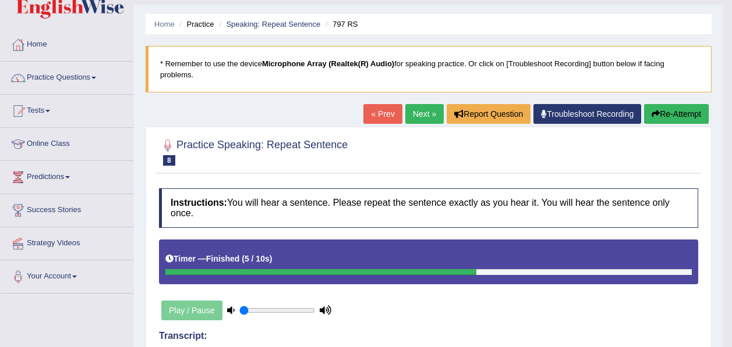
click at [423, 120] on link "Next »" at bounding box center [424, 114] width 38 height 20
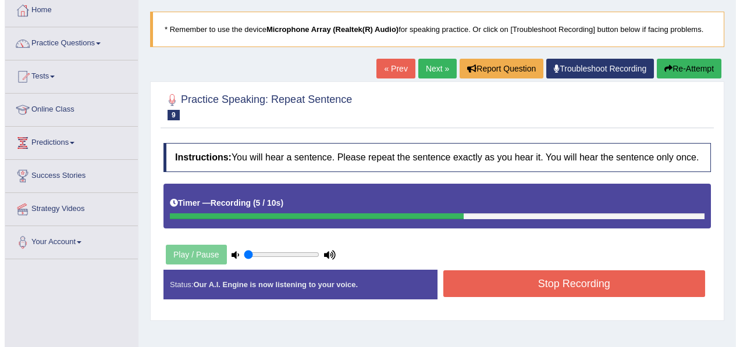
scroll to position [67, 0]
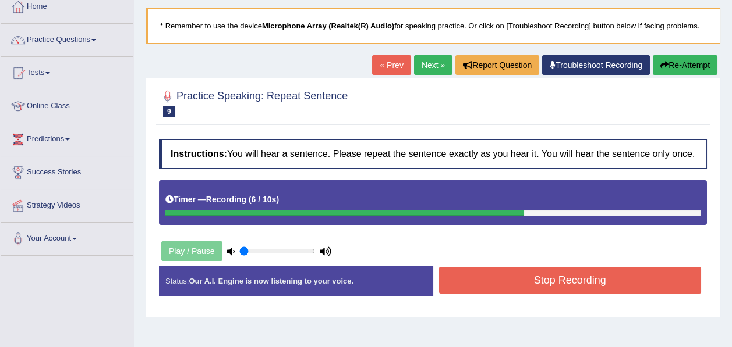
click at [488, 281] on button "Stop Recording" at bounding box center [570, 280] width 263 height 27
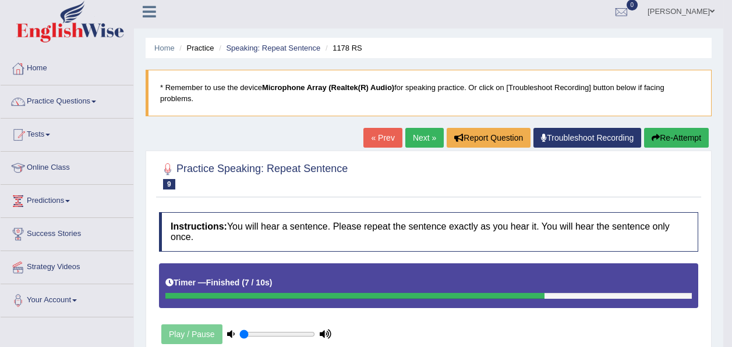
scroll to position [0, 0]
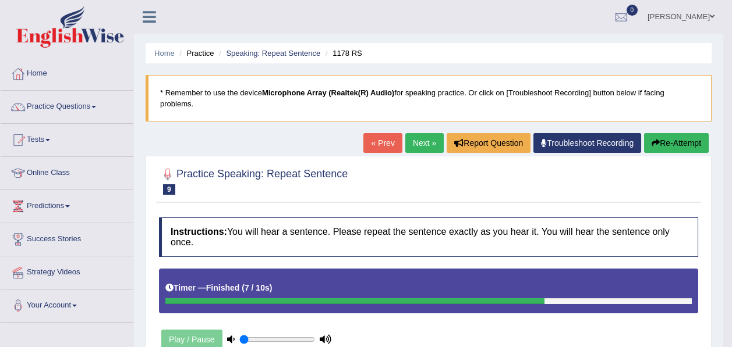
click at [419, 143] on link "Next »" at bounding box center [424, 143] width 38 height 20
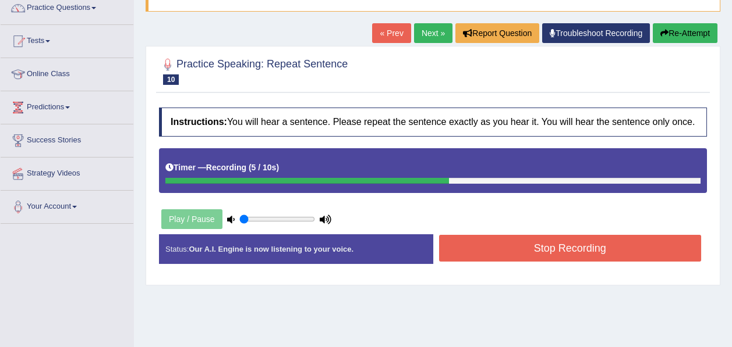
click at [477, 246] on button "Stop Recording" at bounding box center [570, 248] width 263 height 27
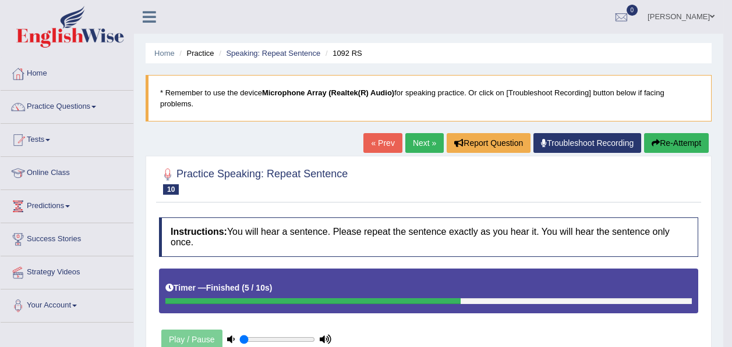
click at [416, 147] on link "Next »" at bounding box center [424, 143] width 38 height 20
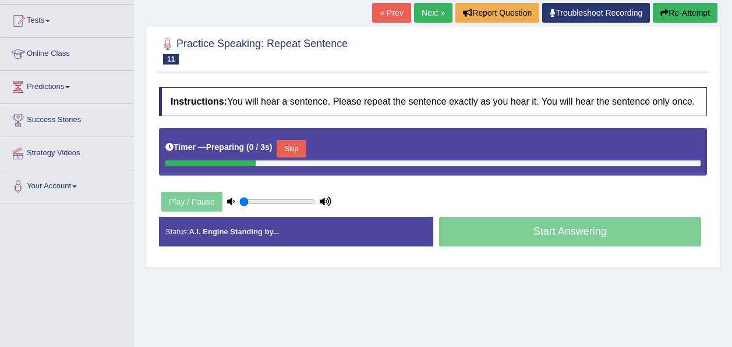
scroll to position [122, 0]
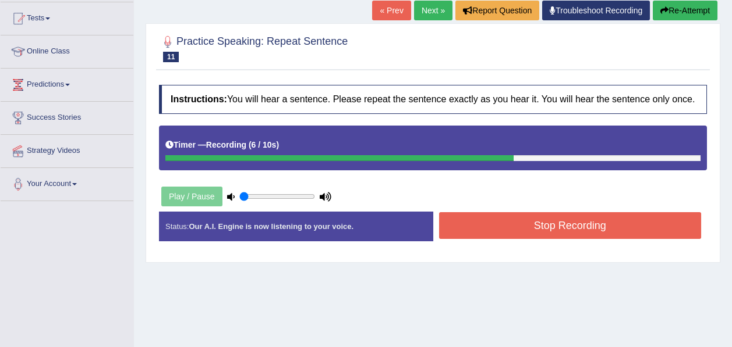
click at [481, 228] on button "Stop Recording" at bounding box center [570, 225] width 263 height 27
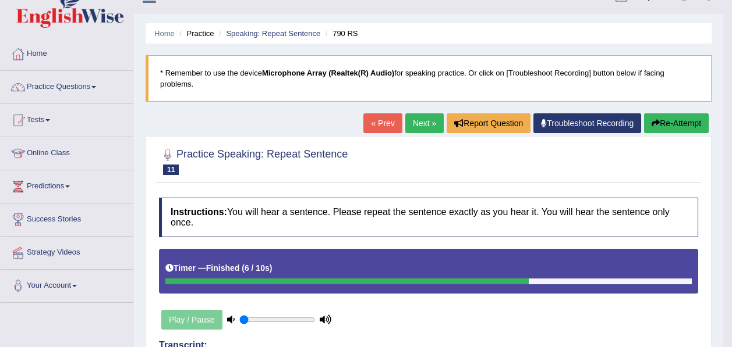
scroll to position [0, 0]
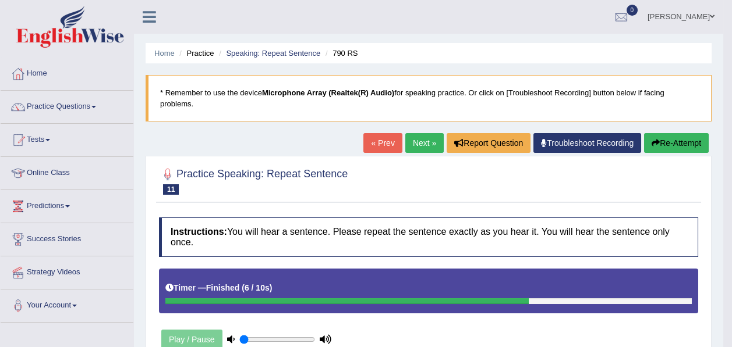
click at [422, 140] on link "Next »" at bounding box center [424, 143] width 38 height 20
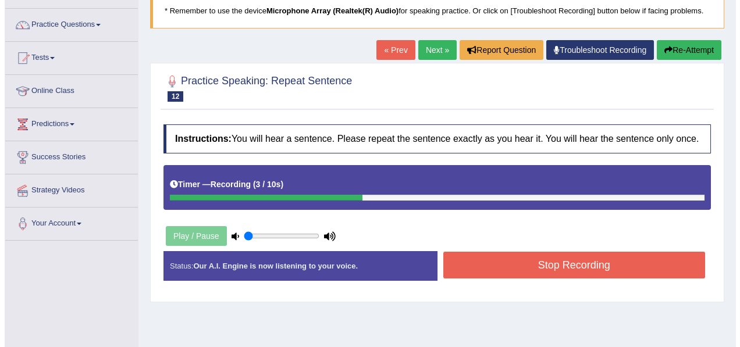
scroll to position [91, 0]
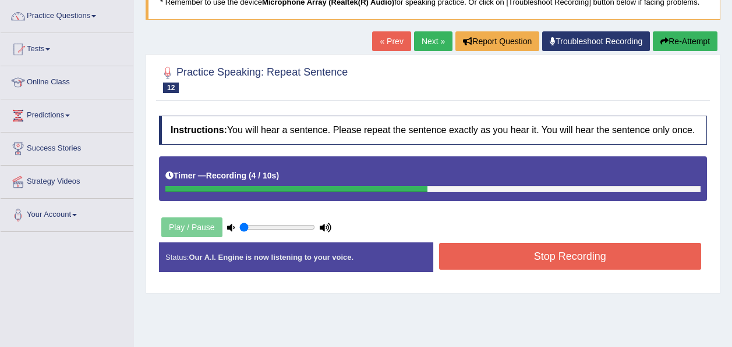
click at [496, 254] on button "Stop Recording" at bounding box center [570, 256] width 263 height 27
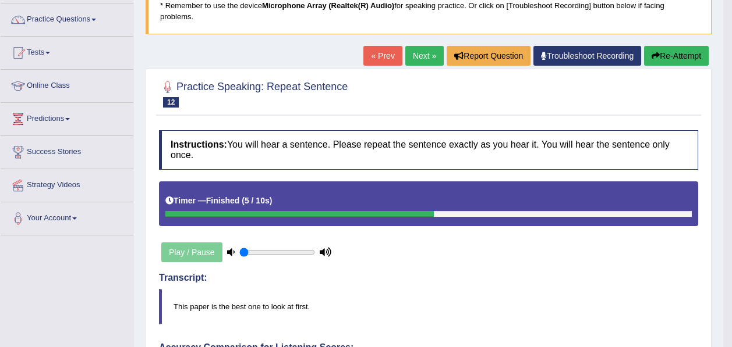
scroll to position [45, 0]
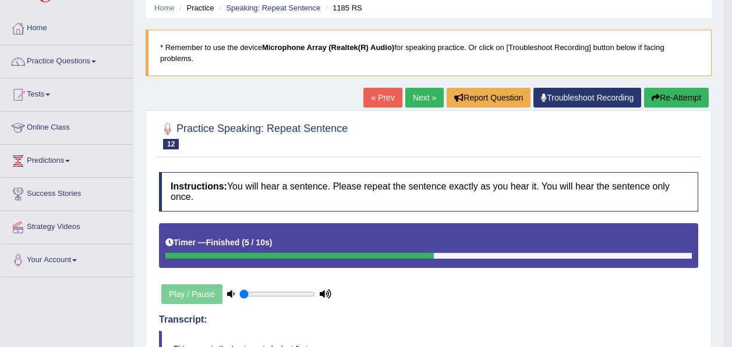
click at [417, 98] on link "Next »" at bounding box center [424, 98] width 38 height 20
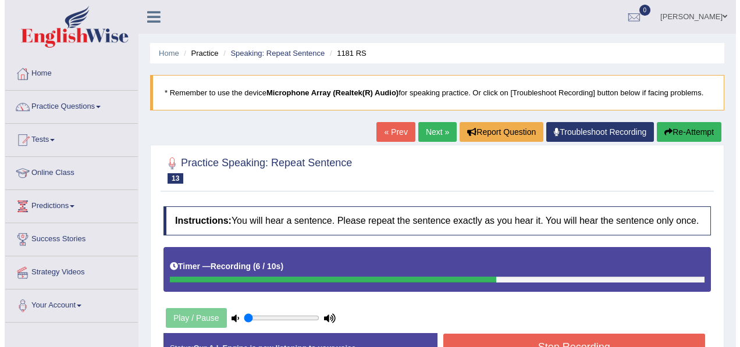
scroll to position [88, 0]
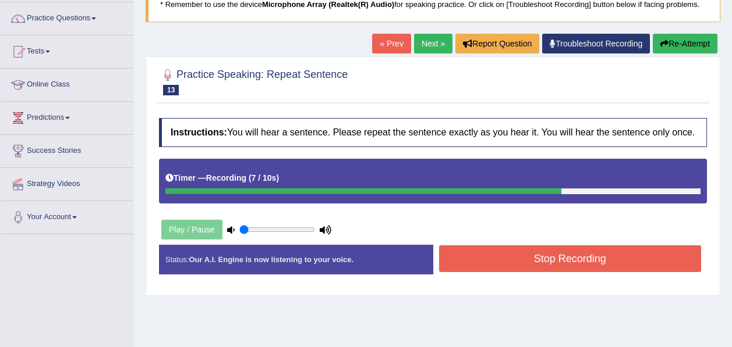
click at [547, 261] on button "Stop Recording" at bounding box center [570, 259] width 263 height 27
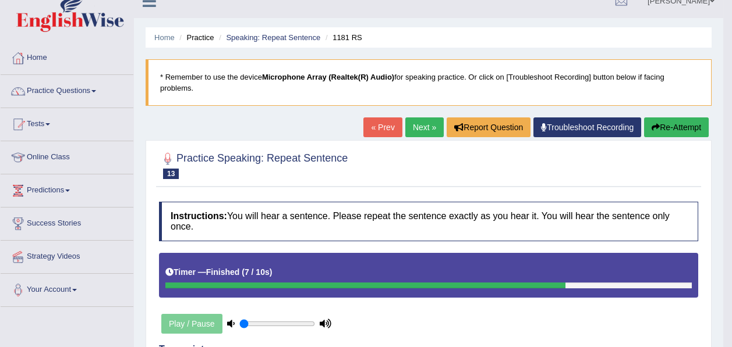
scroll to position [0, 0]
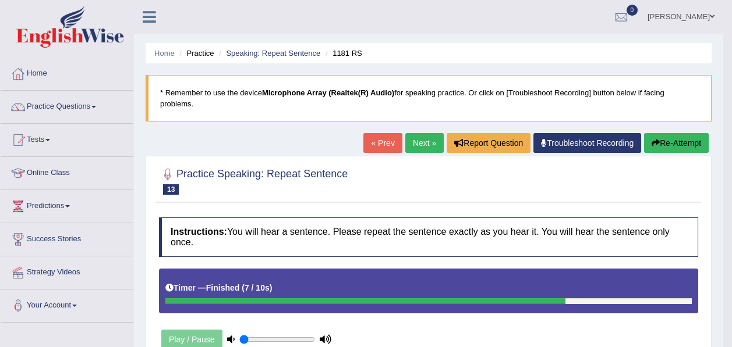
click at [412, 137] on link "Next »" at bounding box center [424, 143] width 38 height 20
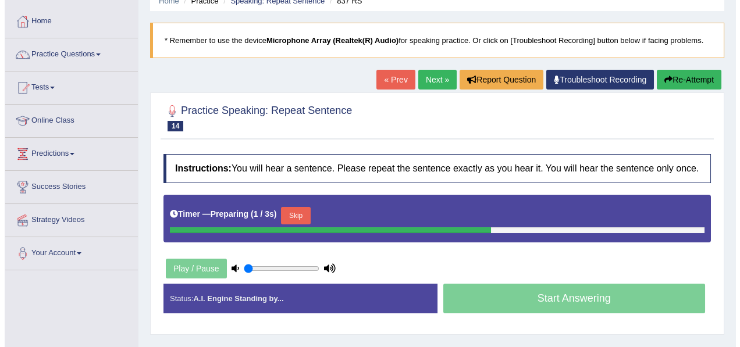
scroll to position [61, 0]
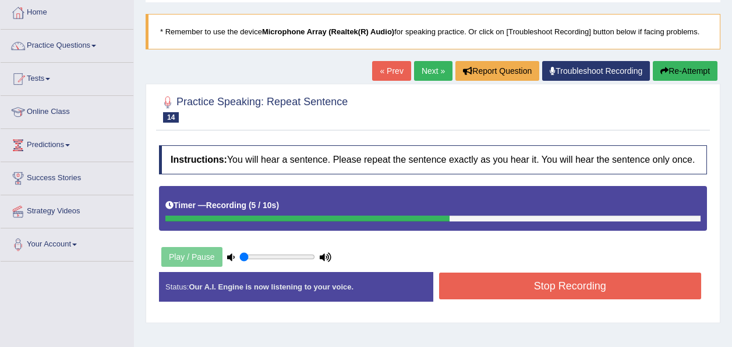
click at [509, 278] on button "Stop Recording" at bounding box center [570, 286] width 263 height 27
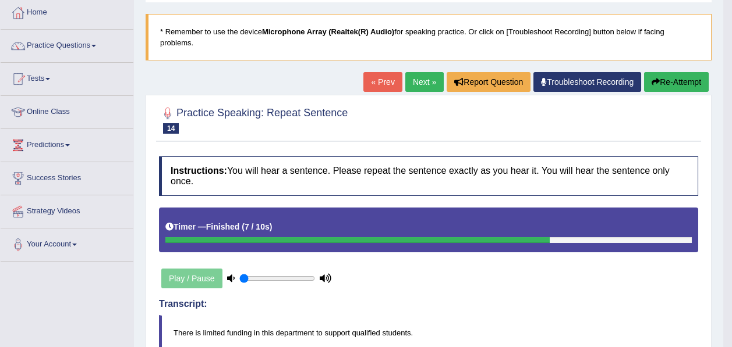
scroll to position [57, 0]
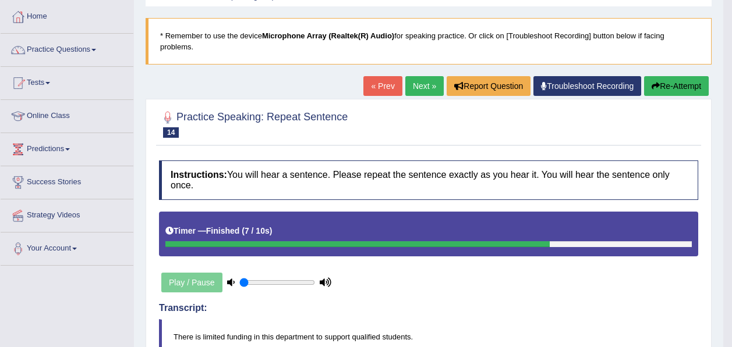
click at [425, 81] on link "Next »" at bounding box center [424, 86] width 38 height 20
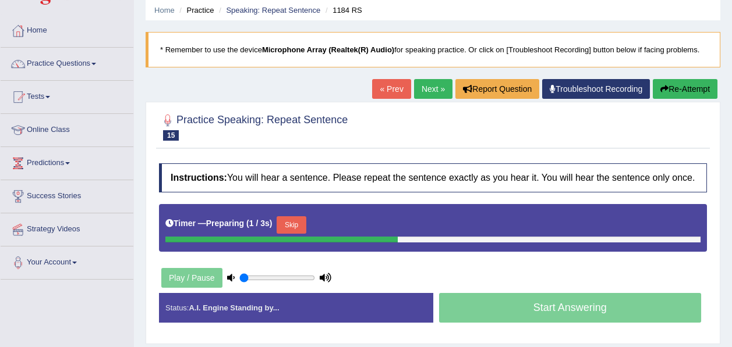
scroll to position [52, 0]
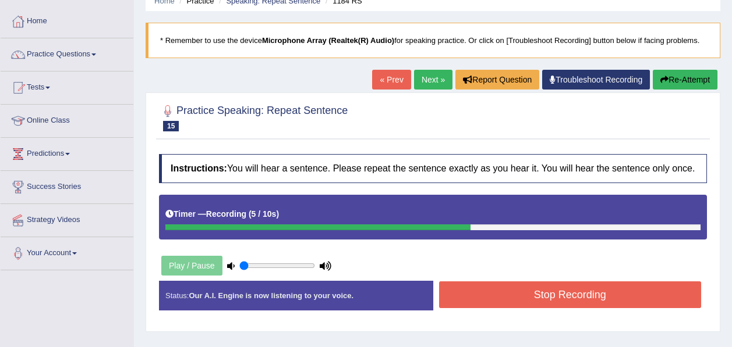
click at [478, 288] on button "Stop Recording" at bounding box center [570, 295] width 263 height 27
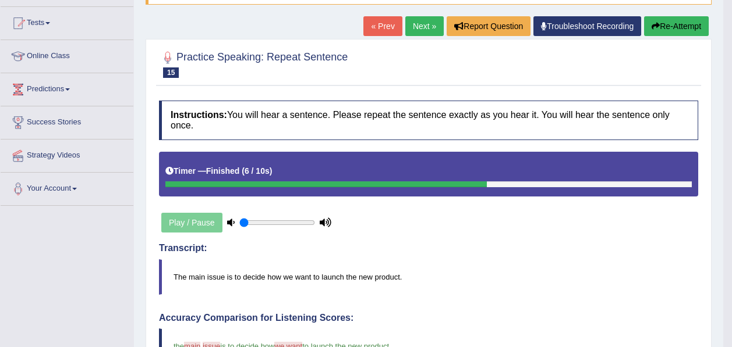
scroll to position [117, 0]
click at [413, 28] on link "Next »" at bounding box center [424, 26] width 38 height 20
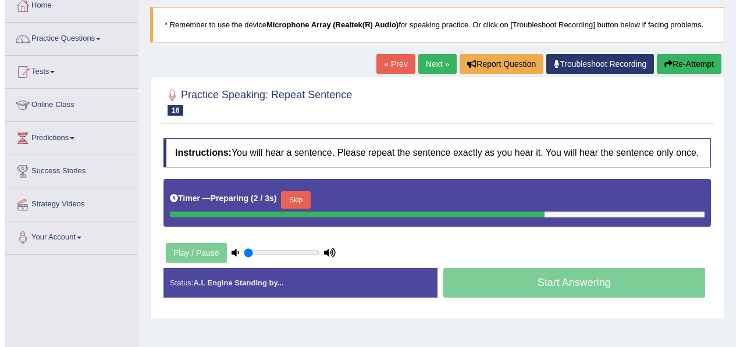
scroll to position [68, 0]
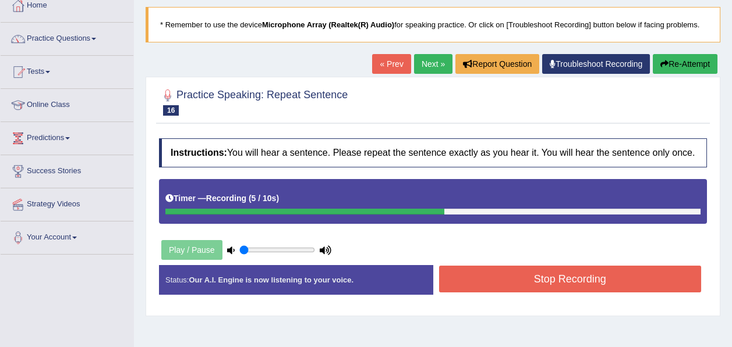
click at [471, 272] on button "Stop Recording" at bounding box center [570, 279] width 263 height 27
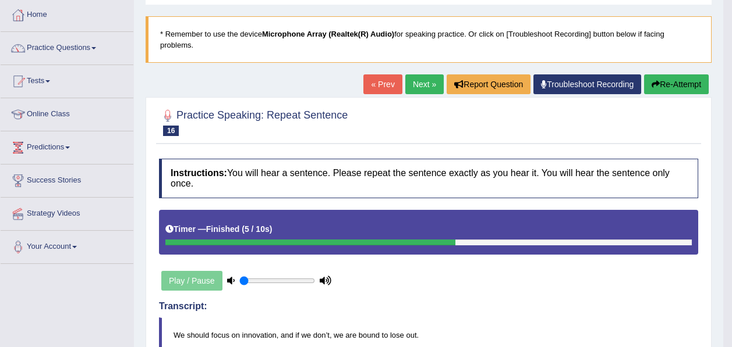
scroll to position [49, 0]
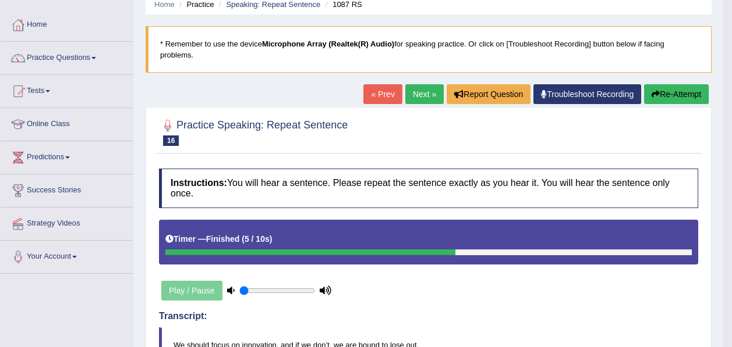
click at [424, 90] on link "Next »" at bounding box center [424, 94] width 38 height 20
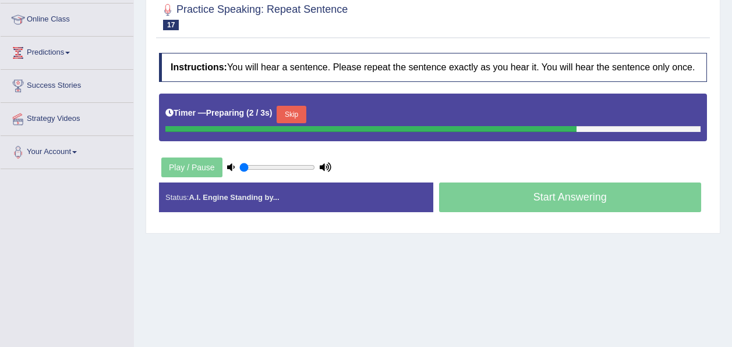
scroll to position [155, 0]
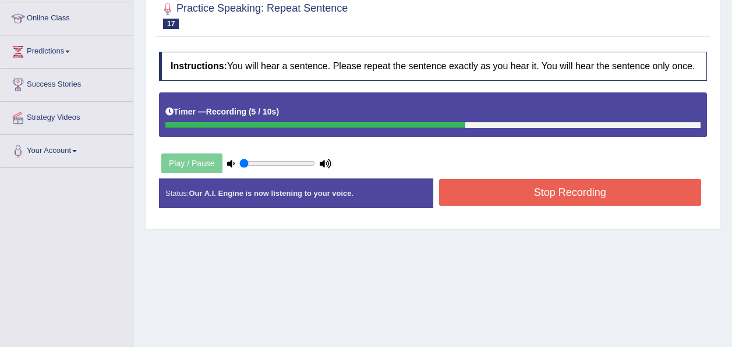
click at [460, 186] on button "Stop Recording" at bounding box center [570, 192] width 263 height 27
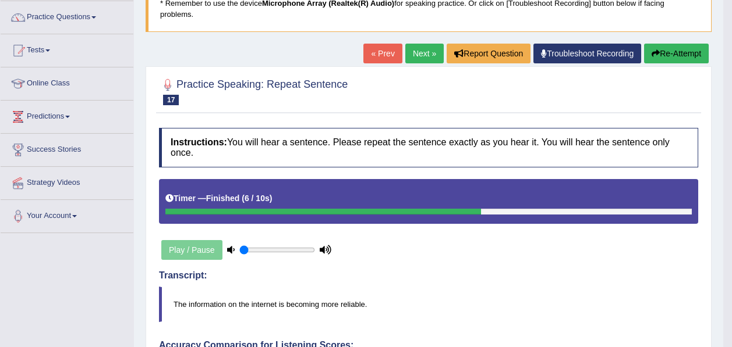
scroll to position [90, 0]
click at [415, 49] on link "Next »" at bounding box center [424, 54] width 38 height 20
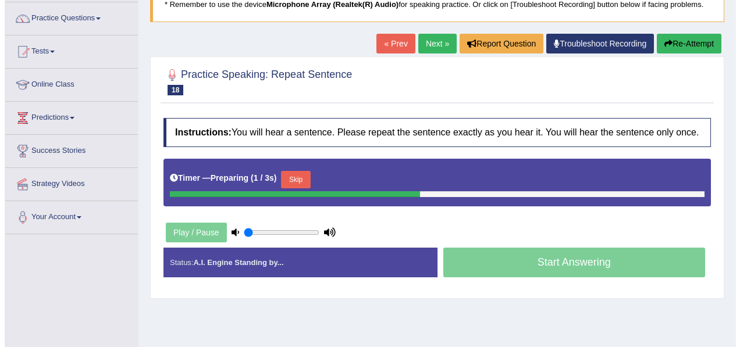
scroll to position [91, 0]
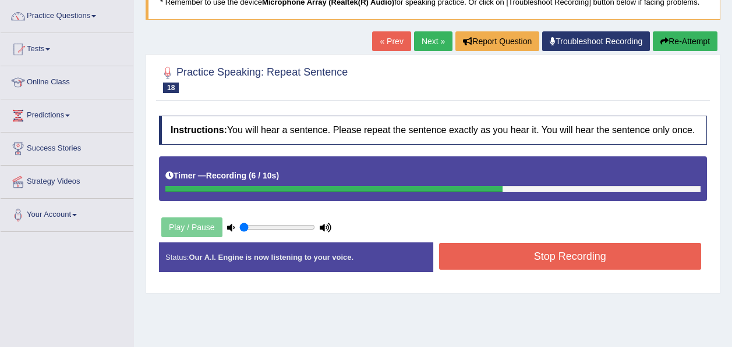
click at [487, 249] on button "Stop Recording" at bounding box center [570, 256] width 263 height 27
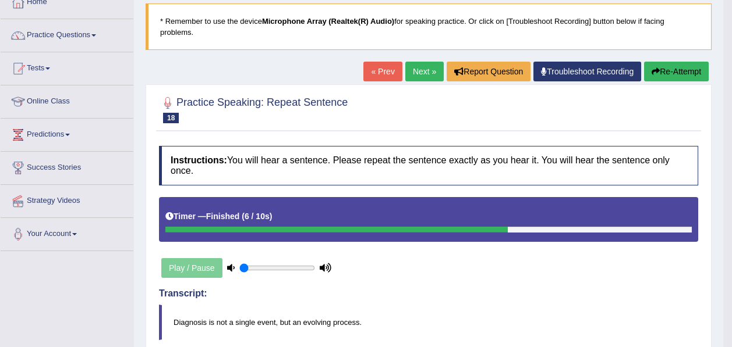
scroll to position [69, 0]
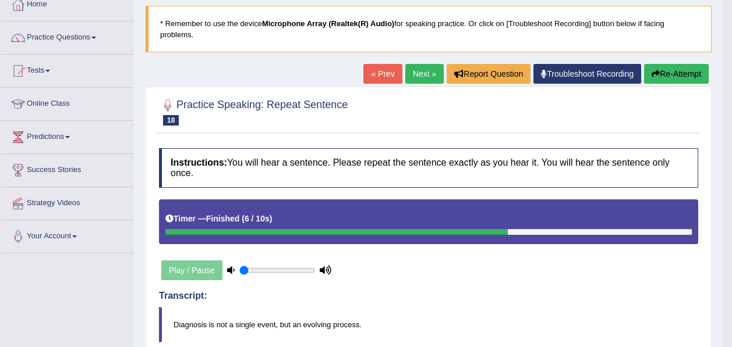
click at [425, 74] on link "Next »" at bounding box center [424, 74] width 38 height 20
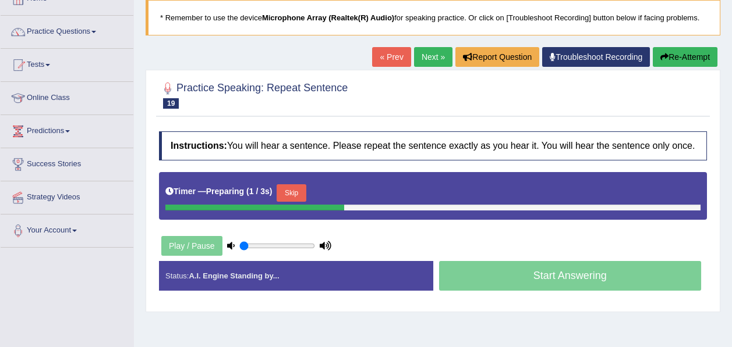
scroll to position [80, 0]
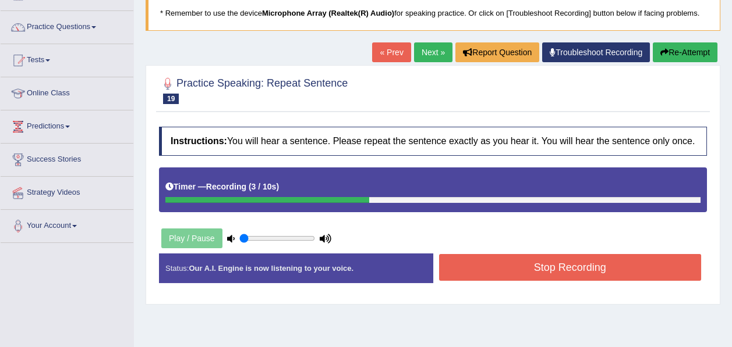
click at [473, 271] on button "Stop Recording" at bounding box center [570, 267] width 263 height 27
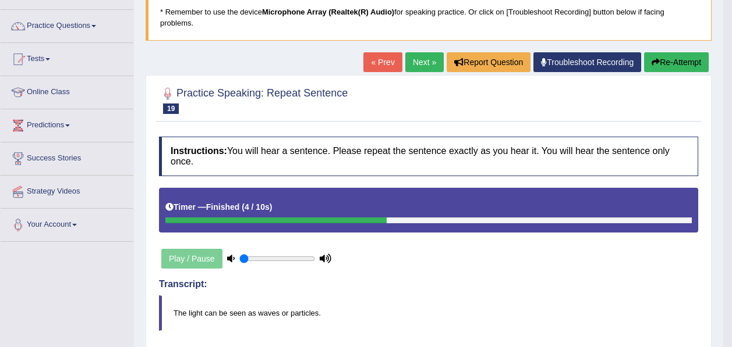
scroll to position [81, 0]
click at [432, 67] on link "Next »" at bounding box center [424, 62] width 38 height 20
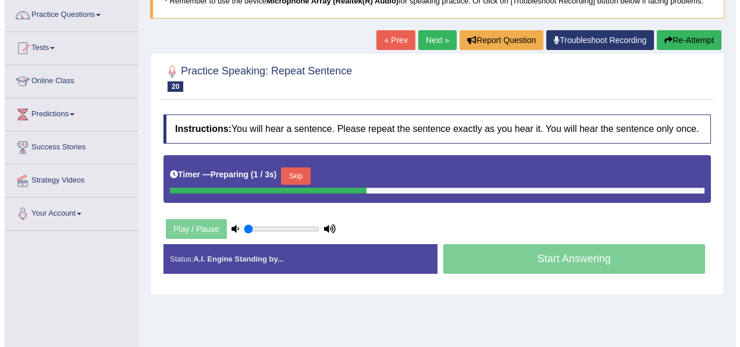
scroll to position [93, 0]
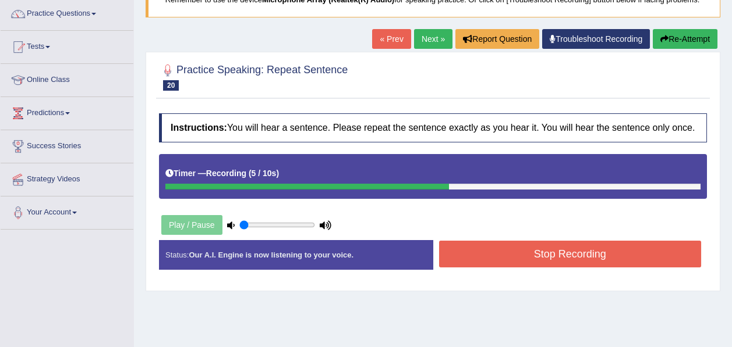
click at [476, 244] on button "Stop Recording" at bounding box center [570, 254] width 263 height 27
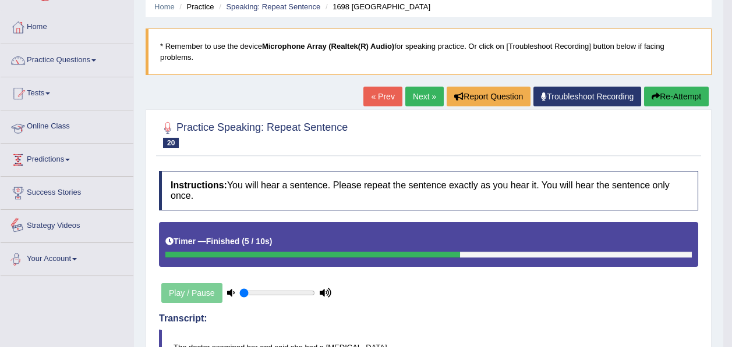
scroll to position [30, 0]
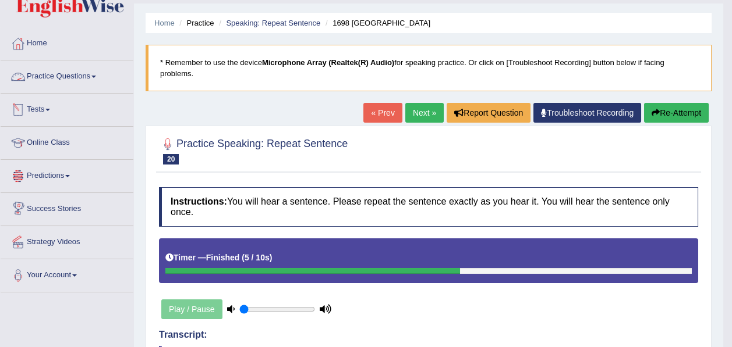
click at [61, 83] on link "Practice Questions" at bounding box center [67, 75] width 133 height 29
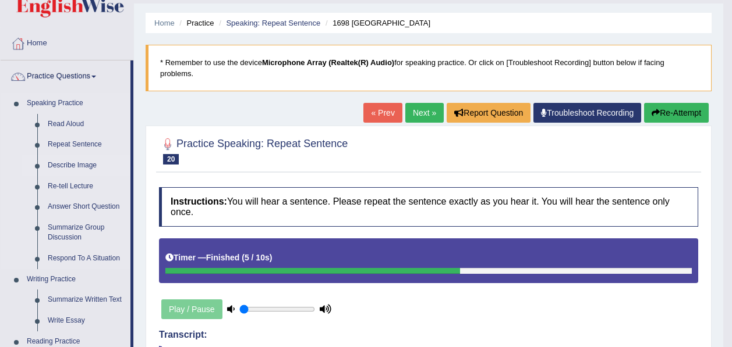
click at [65, 165] on link "Describe Image" at bounding box center [86, 165] width 88 height 21
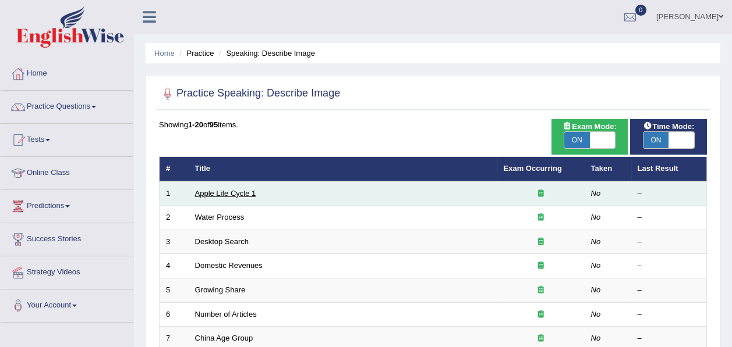
click at [210, 194] on link "Apple Life Cycle 1" at bounding box center [225, 193] width 61 height 9
click at [230, 196] on link "Apple Life Cycle 1" at bounding box center [225, 193] width 61 height 9
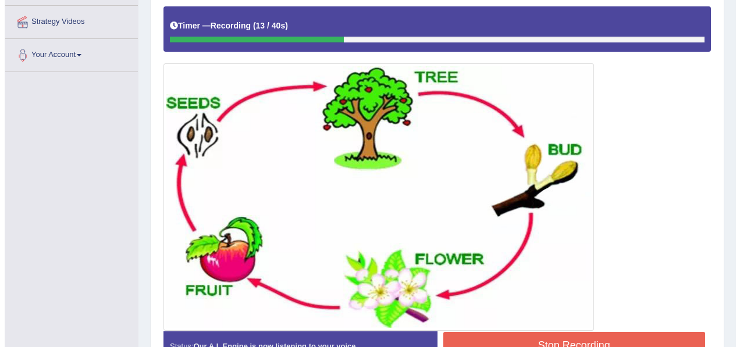
scroll to position [321, 0]
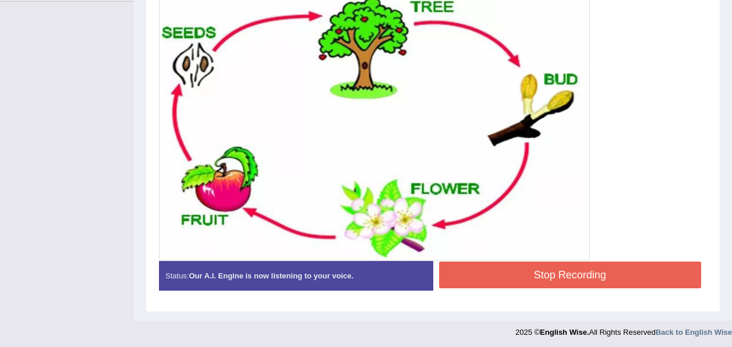
click at [467, 267] on button "Stop Recording" at bounding box center [570, 275] width 263 height 27
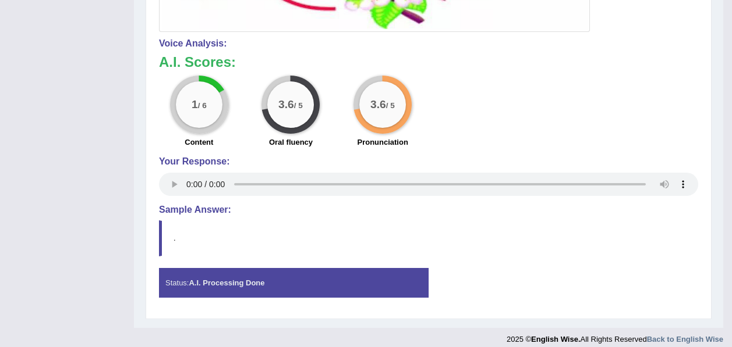
scroll to position [561, 0]
click at [159, 237] on blockquote "." at bounding box center [428, 239] width 539 height 36
click at [194, 232] on blockquote "." at bounding box center [428, 239] width 539 height 36
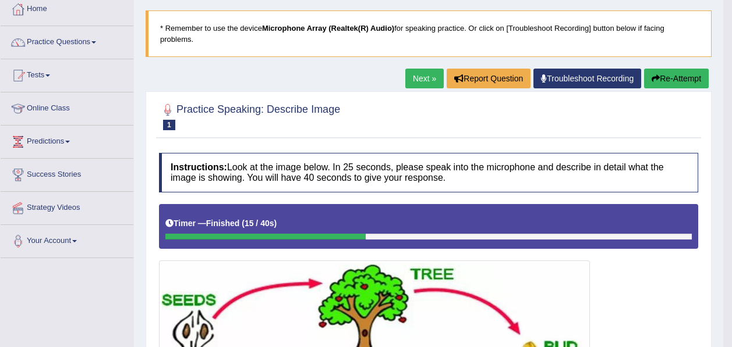
scroll to position [62, 0]
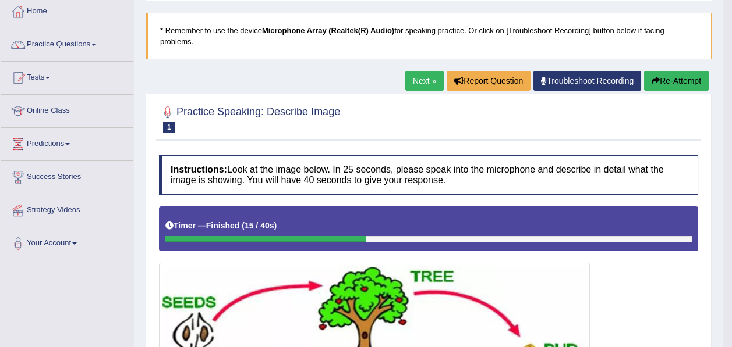
click at [652, 78] on icon "button" at bounding box center [655, 81] width 8 height 8
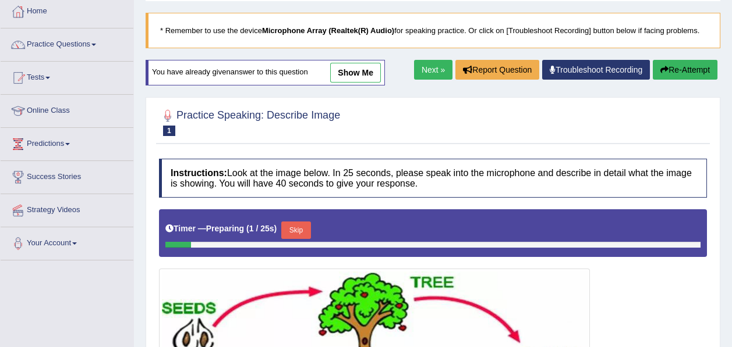
click at [297, 232] on button "Skip" at bounding box center [295, 230] width 29 height 17
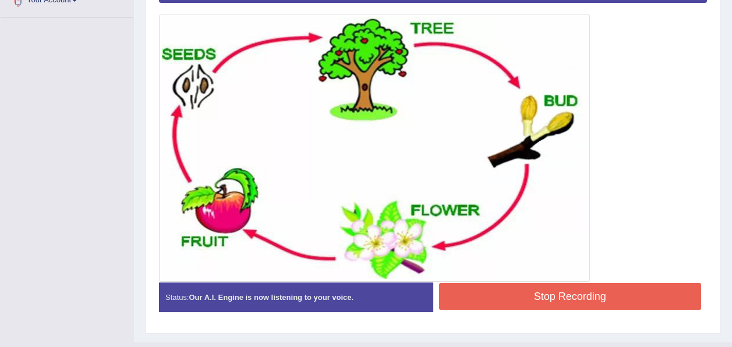
scroll to position [318, 0]
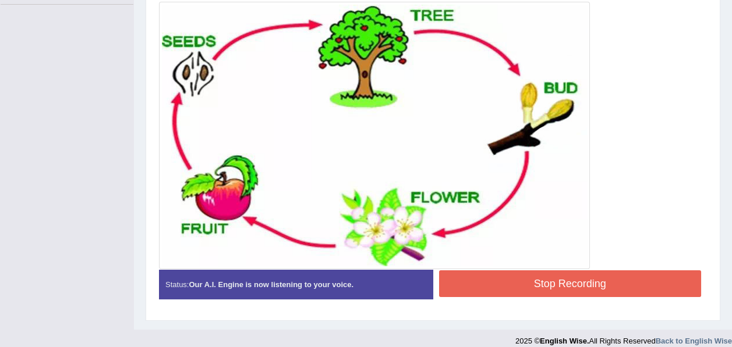
click at [448, 284] on button "Stop Recording" at bounding box center [570, 284] width 263 height 27
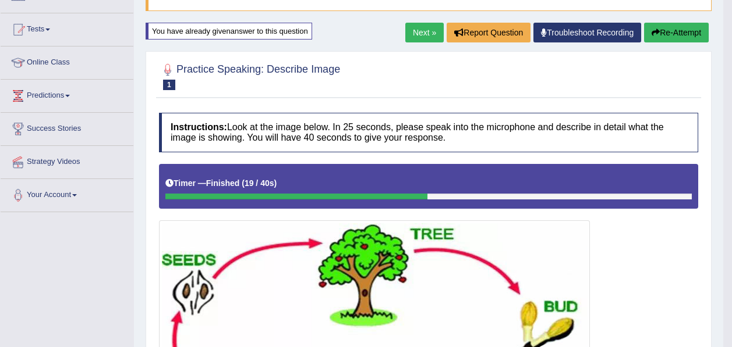
scroll to position [0, 0]
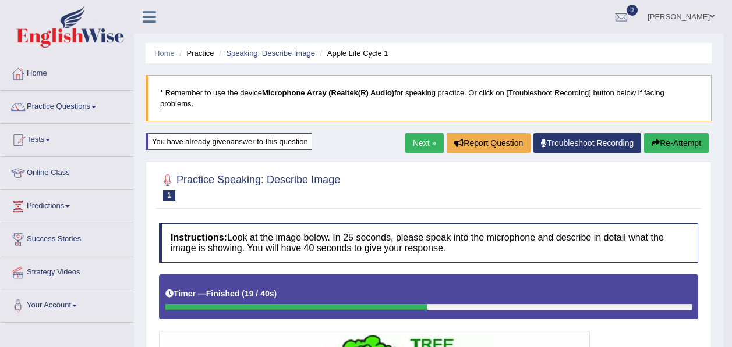
click at [666, 149] on button "Re-Attempt" at bounding box center [676, 143] width 65 height 20
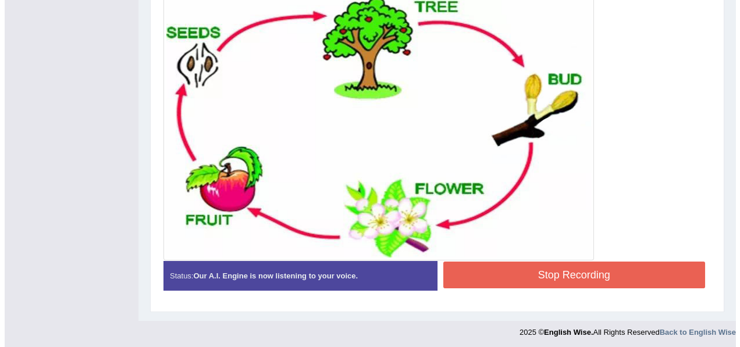
scroll to position [327, 0]
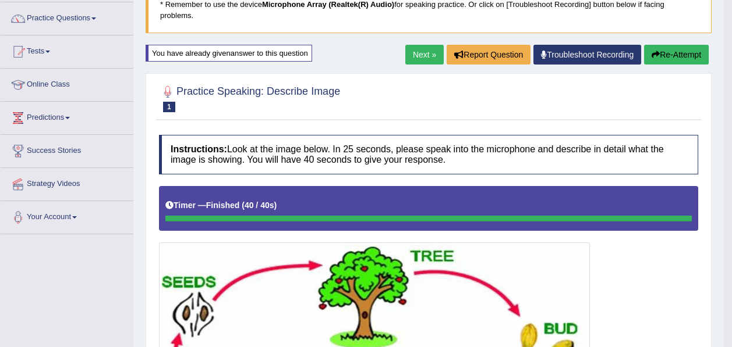
scroll to position [87, 0]
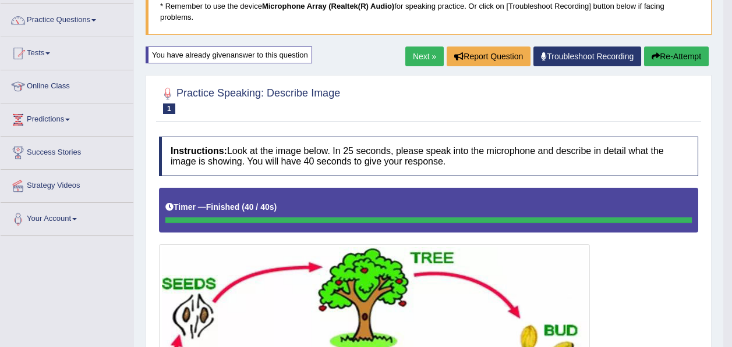
click at [421, 56] on link "Next »" at bounding box center [424, 57] width 38 height 20
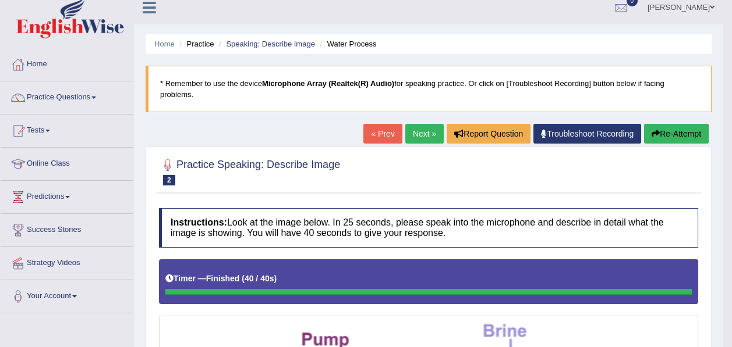
scroll to position [10, 0]
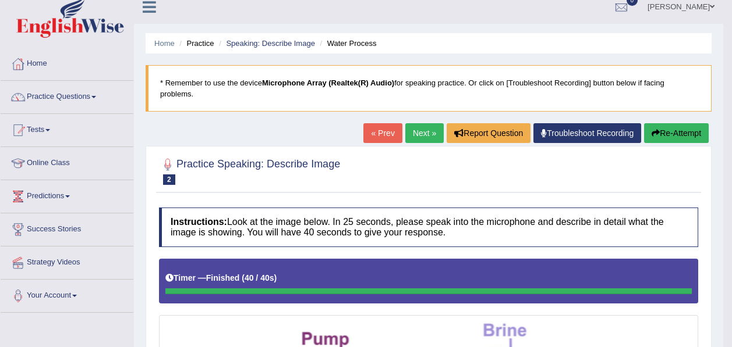
click at [412, 133] on link "Next »" at bounding box center [424, 133] width 38 height 20
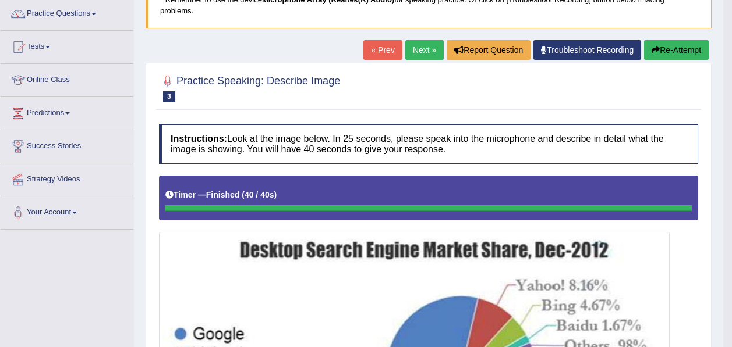
scroll to position [90, 0]
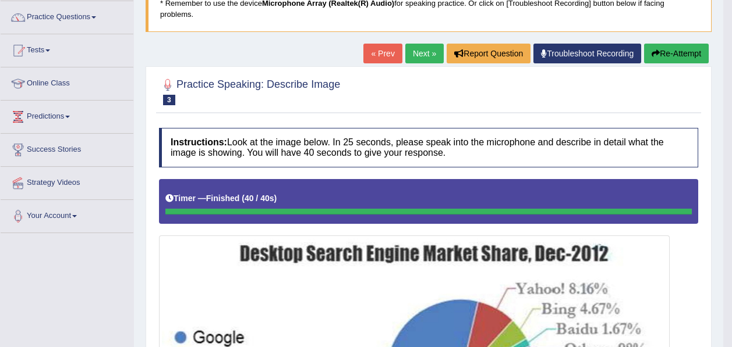
click at [424, 49] on link "Next »" at bounding box center [424, 54] width 38 height 20
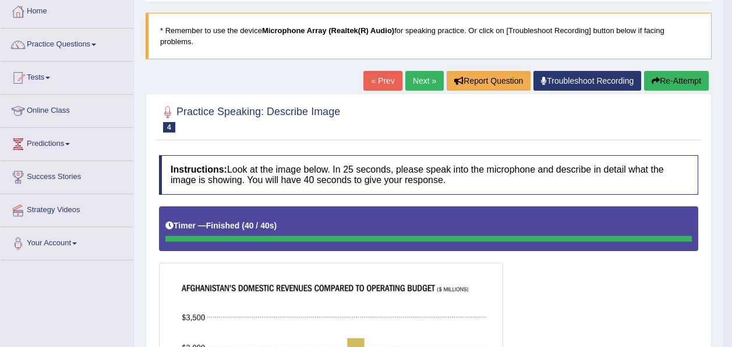
scroll to position [54, 0]
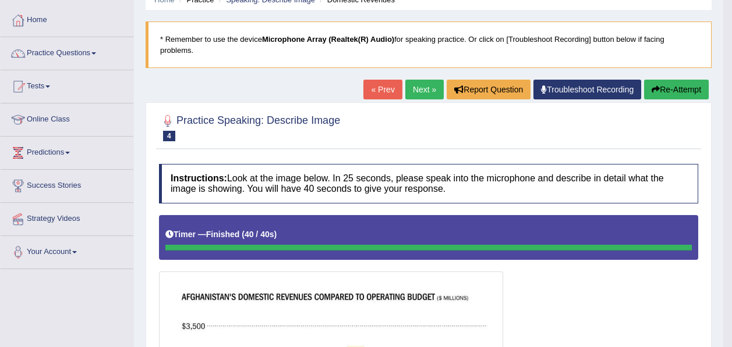
click at [656, 95] on button "Re-Attempt" at bounding box center [676, 90] width 65 height 20
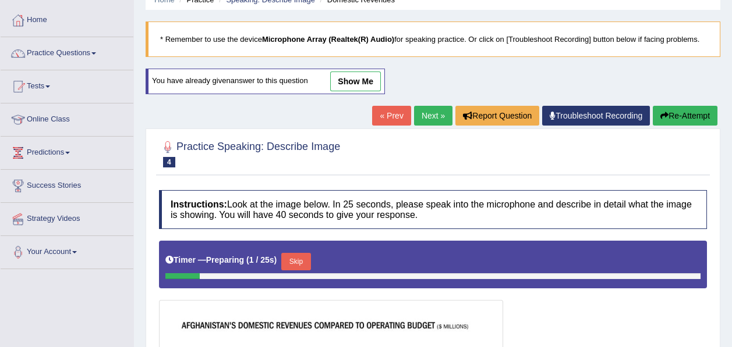
click at [308, 254] on button "Skip" at bounding box center [295, 261] width 29 height 17
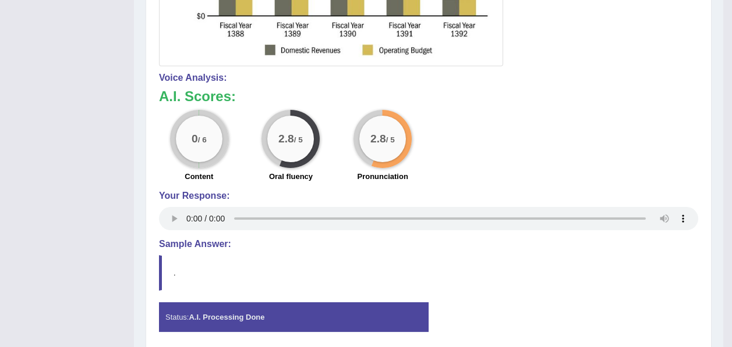
scroll to position [560, 0]
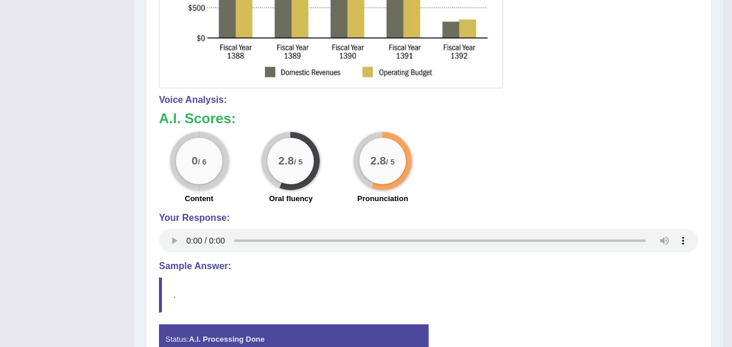
click at [161, 281] on blockquote "." at bounding box center [428, 296] width 539 height 36
click at [159, 281] on blockquote "." at bounding box center [428, 296] width 539 height 36
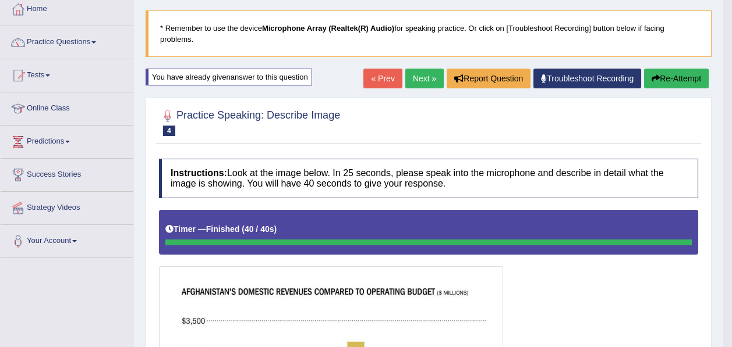
scroll to position [62, 0]
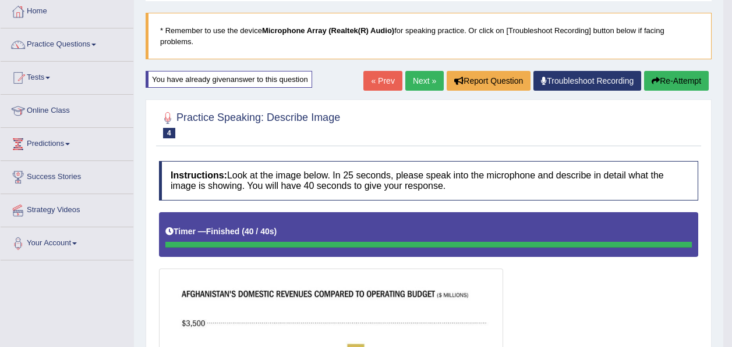
click at [227, 79] on div "You have already given answer to this question" at bounding box center [229, 79] width 166 height 17
click at [425, 77] on link "Next »" at bounding box center [424, 81] width 38 height 20
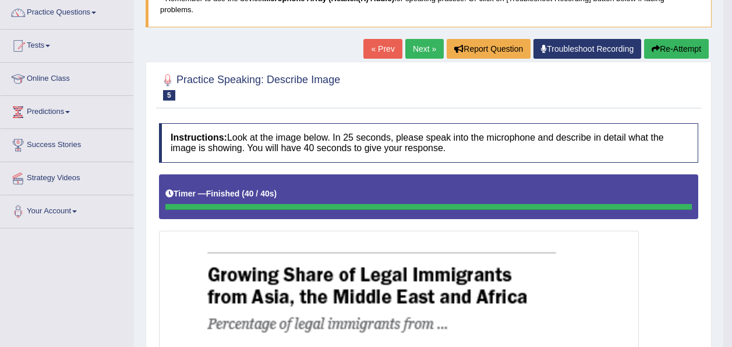
scroll to position [92, 0]
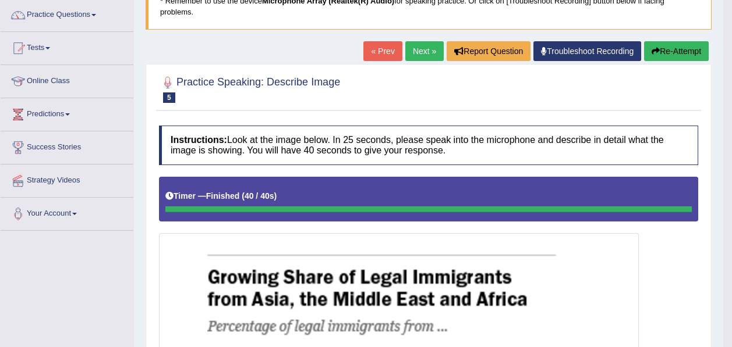
click at [421, 48] on link "Next »" at bounding box center [424, 51] width 38 height 20
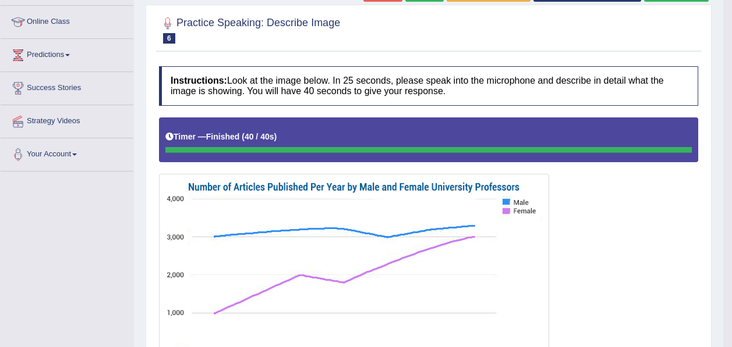
scroll to position [69, 0]
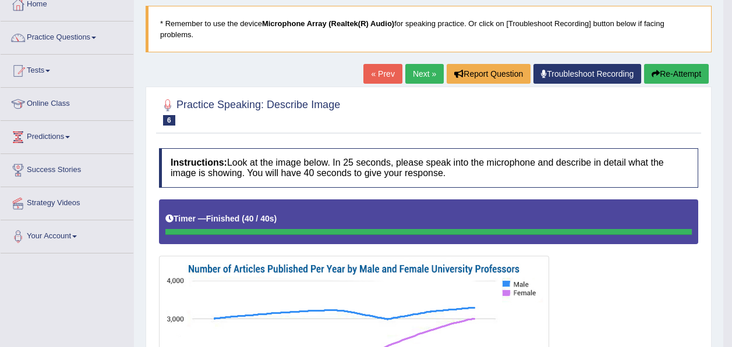
click at [423, 71] on link "Next »" at bounding box center [424, 74] width 38 height 20
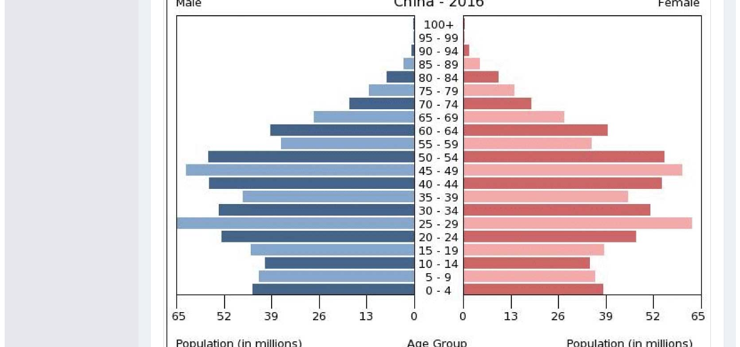
scroll to position [439, 0]
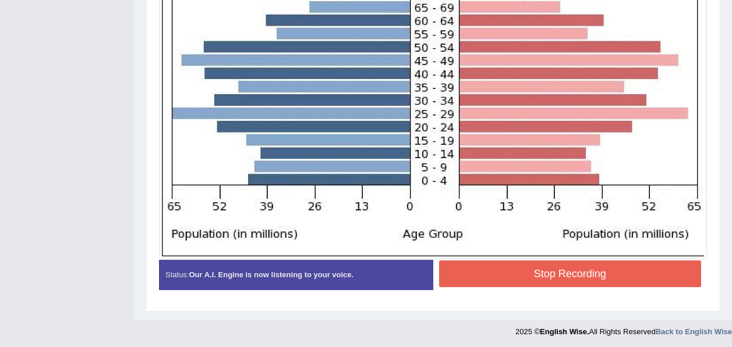
click at [530, 275] on button "Stop Recording" at bounding box center [570, 274] width 263 height 27
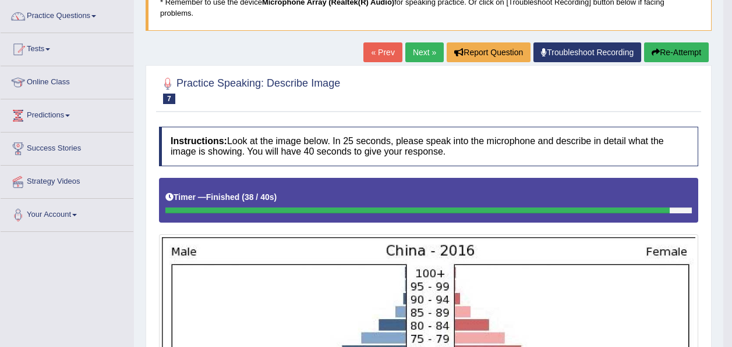
scroll to position [90, 0]
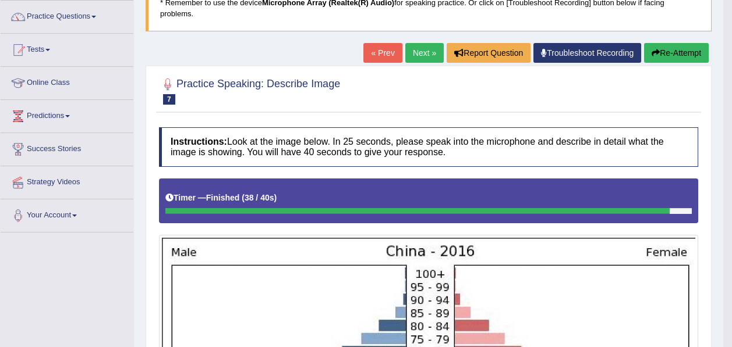
click at [665, 45] on button "Re-Attempt" at bounding box center [676, 53] width 65 height 20
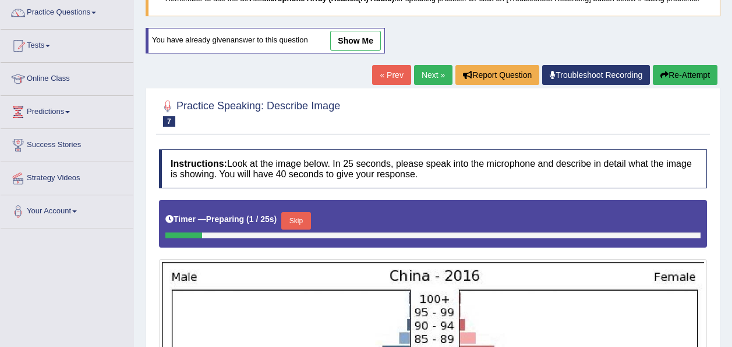
click at [296, 223] on button "Skip" at bounding box center [295, 220] width 29 height 17
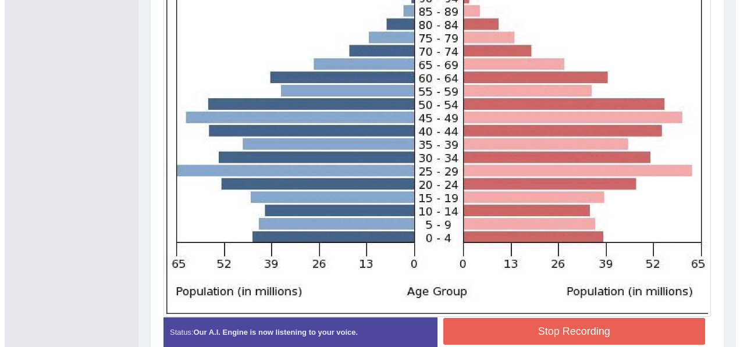
scroll to position [391, 0]
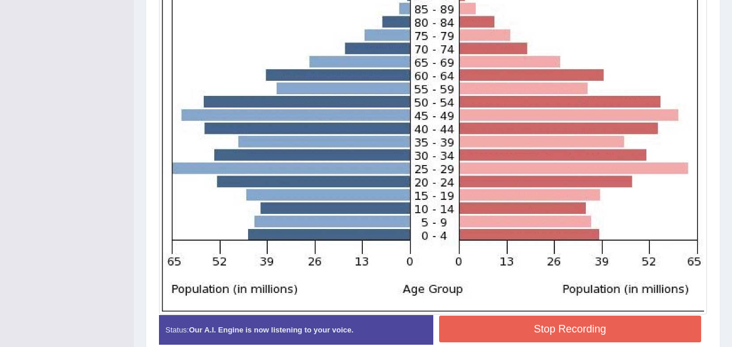
click at [546, 329] on button "Stop Recording" at bounding box center [570, 329] width 263 height 27
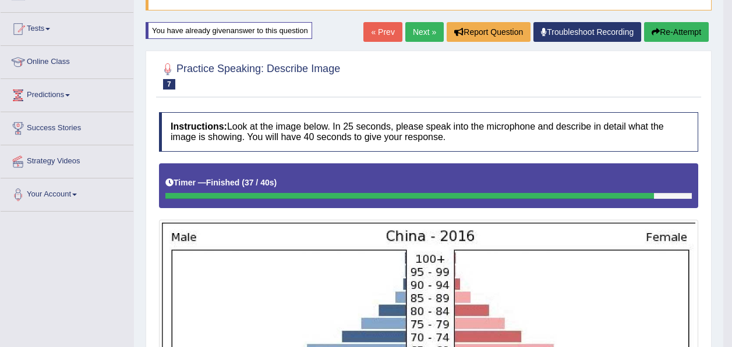
scroll to position [109, 0]
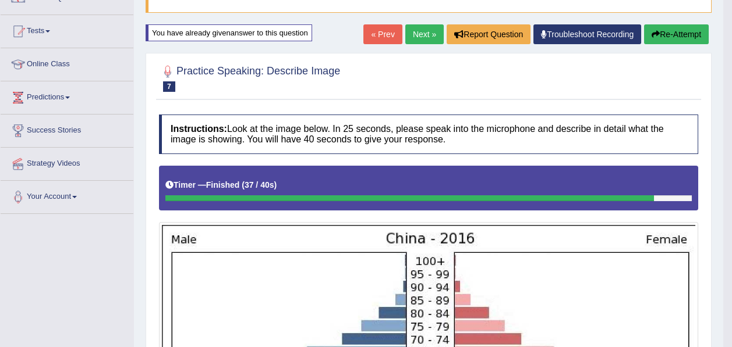
click at [425, 33] on link "Next »" at bounding box center [424, 34] width 38 height 20
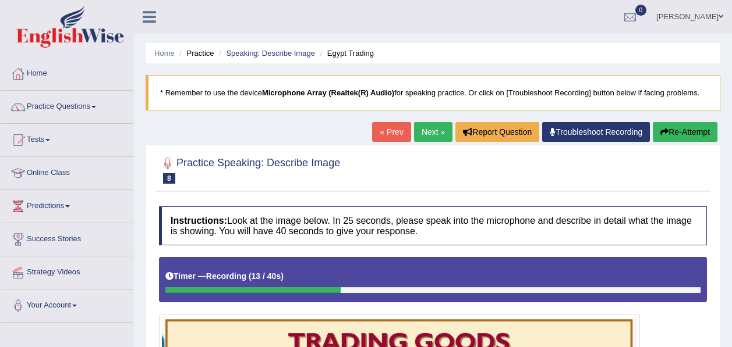
scroll to position [1, 0]
click at [671, 129] on button "Re-Attempt" at bounding box center [684, 132] width 65 height 20
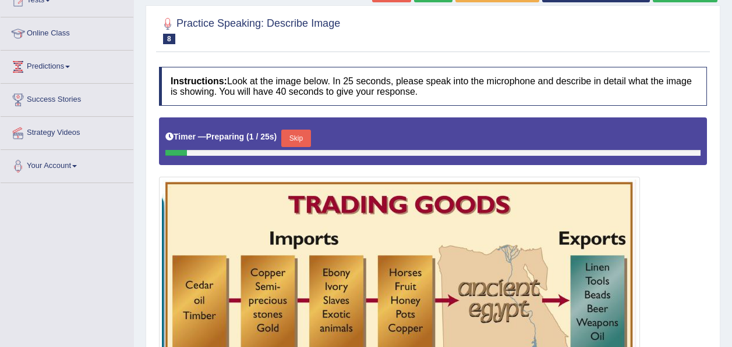
scroll to position [141, 0]
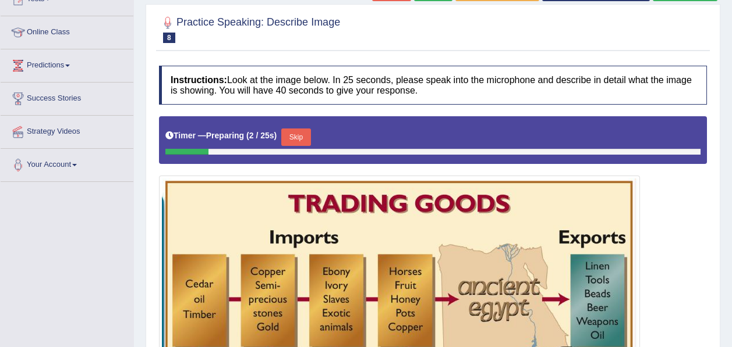
click at [303, 133] on button "Skip" at bounding box center [295, 137] width 29 height 17
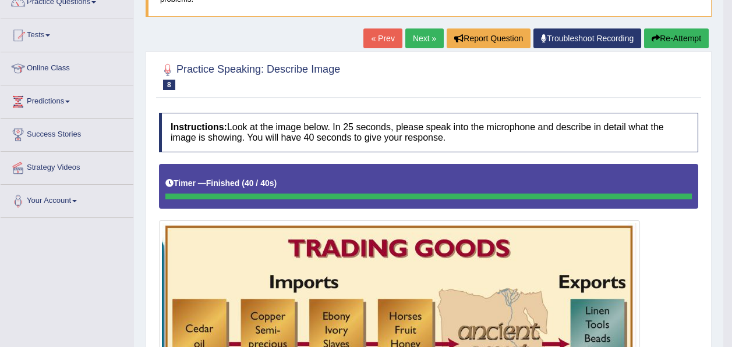
scroll to position [104, 0]
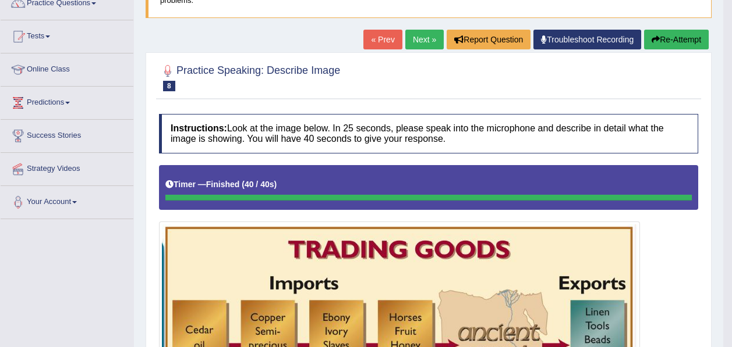
click at [415, 38] on link "Next »" at bounding box center [424, 40] width 38 height 20
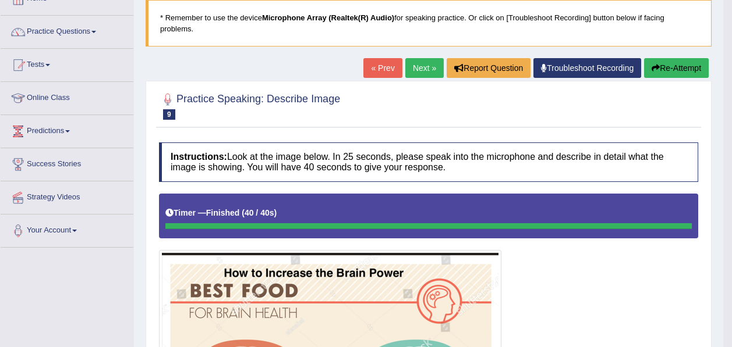
scroll to position [74, 0]
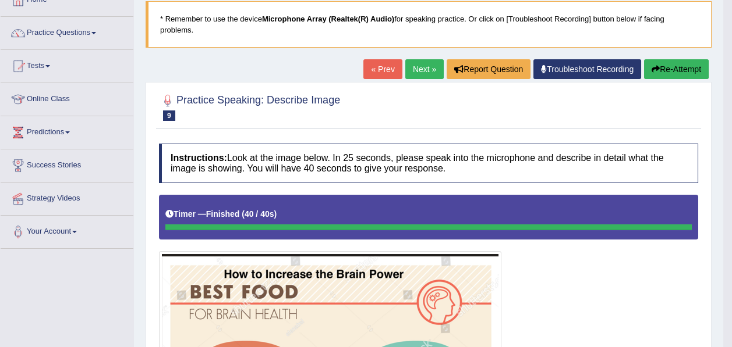
click at [416, 66] on link "Next »" at bounding box center [424, 69] width 38 height 20
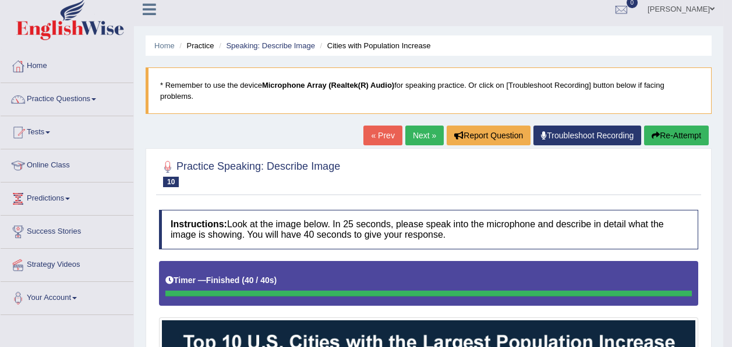
scroll to position [8, 0]
click at [100, 94] on link "Practice Questions" at bounding box center [67, 97] width 133 height 29
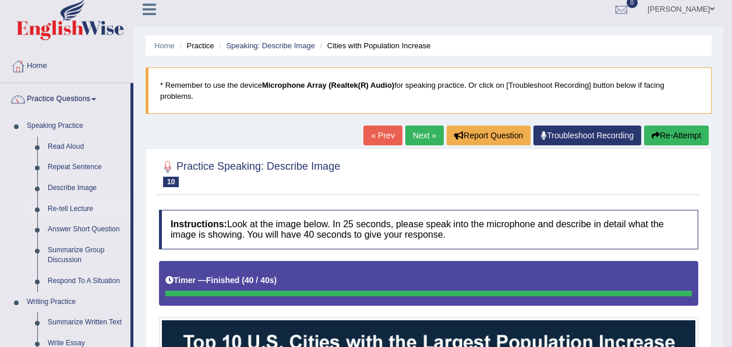
click at [81, 206] on link "Re-tell Lecture" at bounding box center [86, 209] width 88 height 21
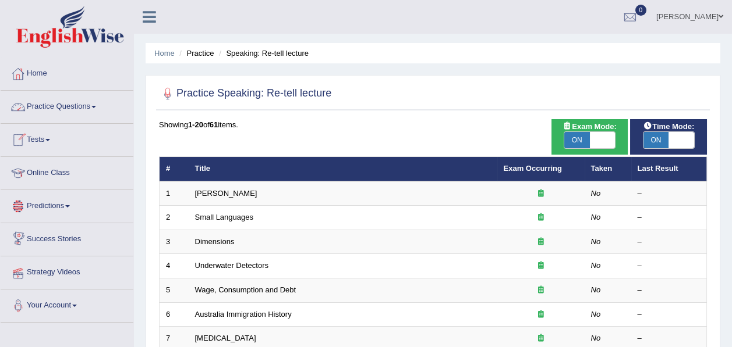
click at [70, 99] on link "Practice Questions" at bounding box center [67, 105] width 133 height 29
